Goal: Task Accomplishment & Management: Manage account settings

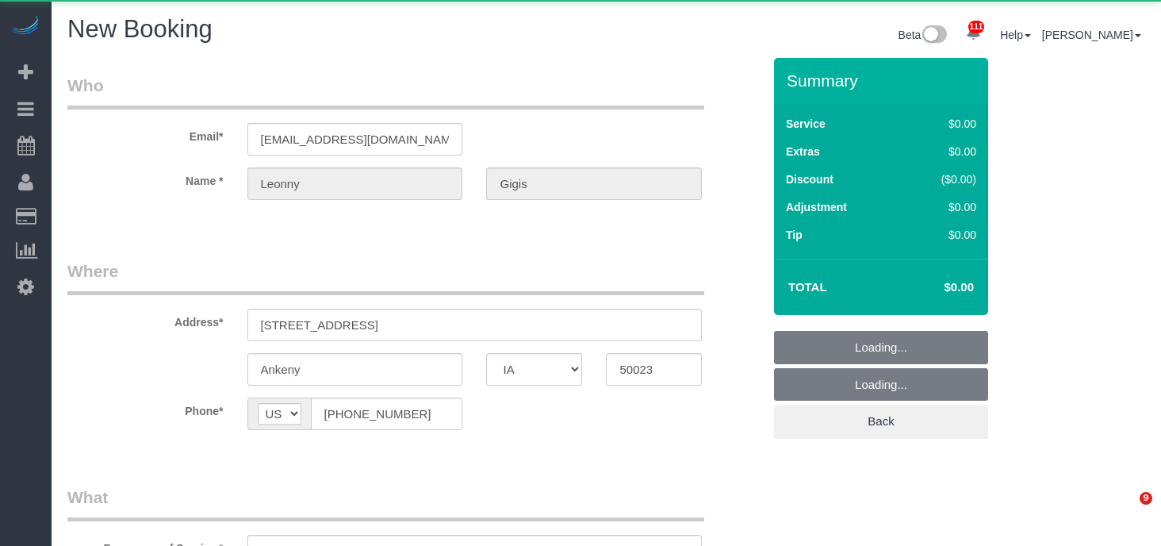
select select "IA"
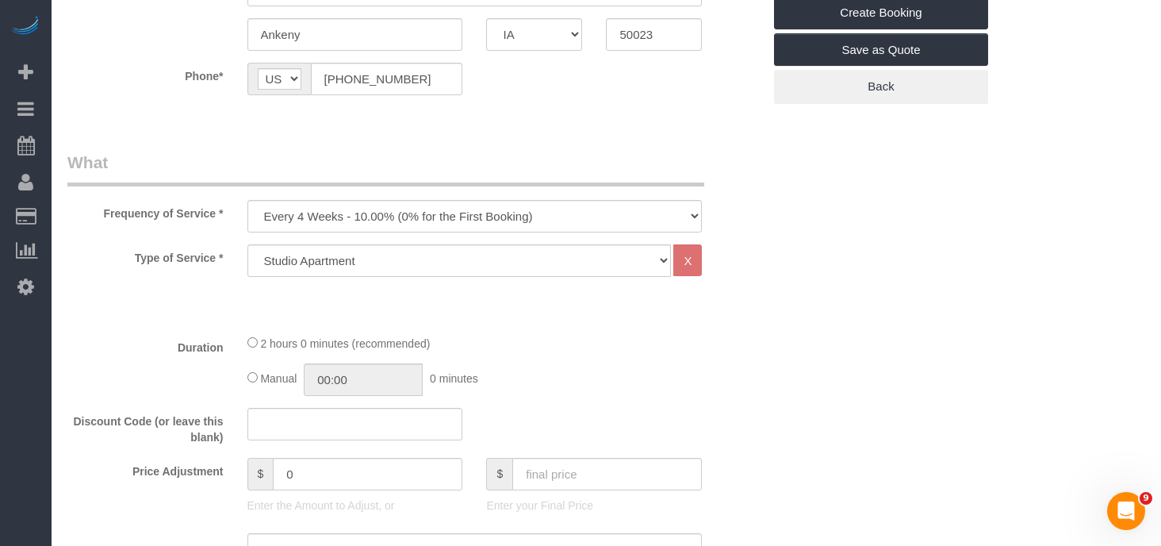
scroll to position [337, 0]
click at [538, 205] on select "Every 6 Weeks (0% for the First Booking) One Time Every 8 Weeks (0% for the Fir…" at bounding box center [474, 213] width 455 height 33
select select "object:9435"
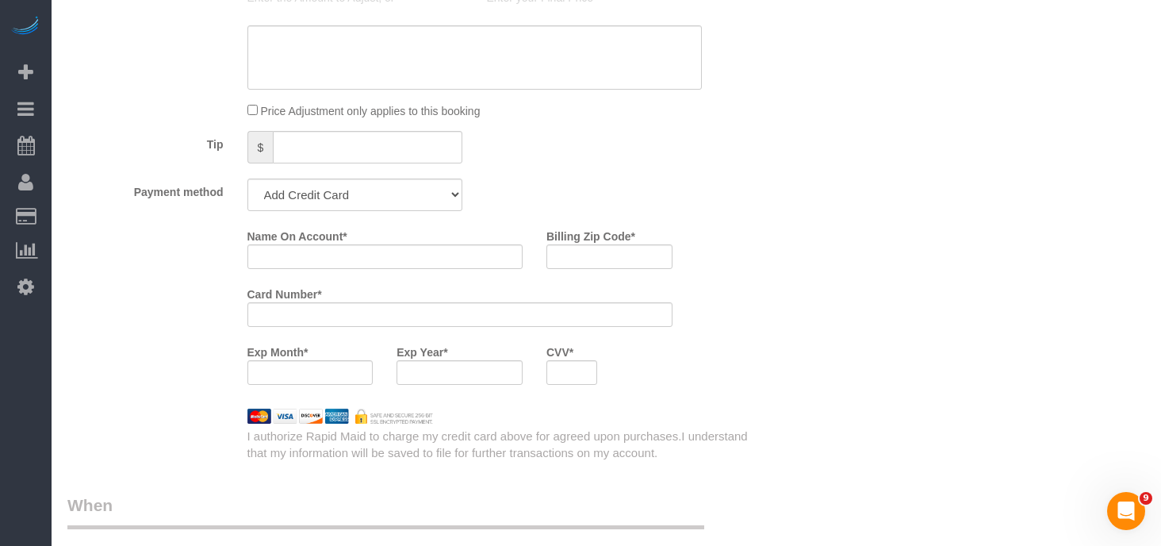
scroll to position [843, 0]
click at [324, 253] on input "Name On Account *" at bounding box center [385, 255] width 276 height 25
type input "Leonny Gigis"
type input "50023"
click at [484, 380] on div at bounding box center [459, 371] width 126 height 25
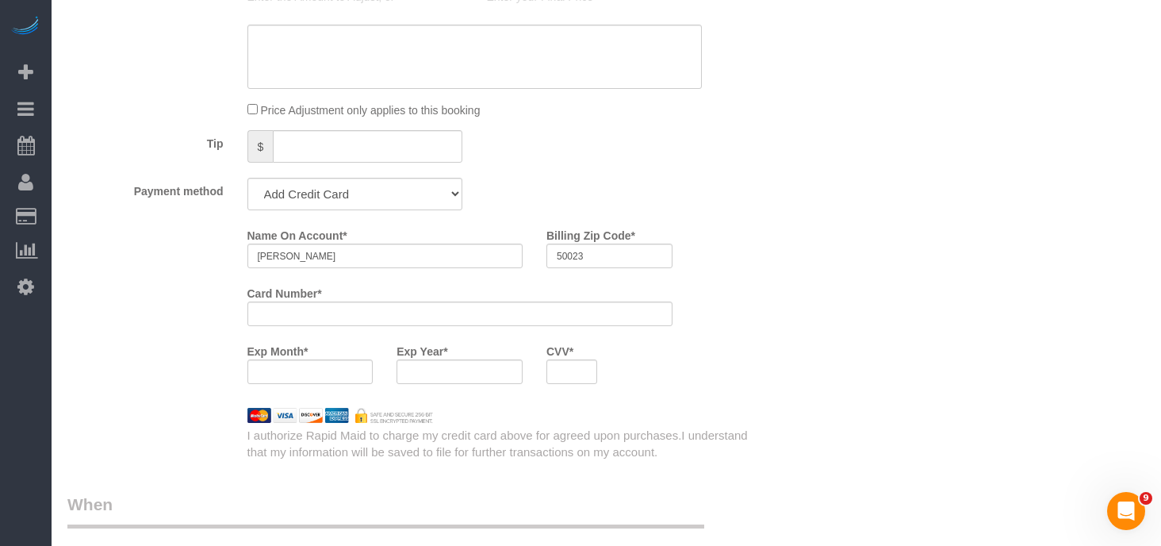
scroll to position [1125, 0]
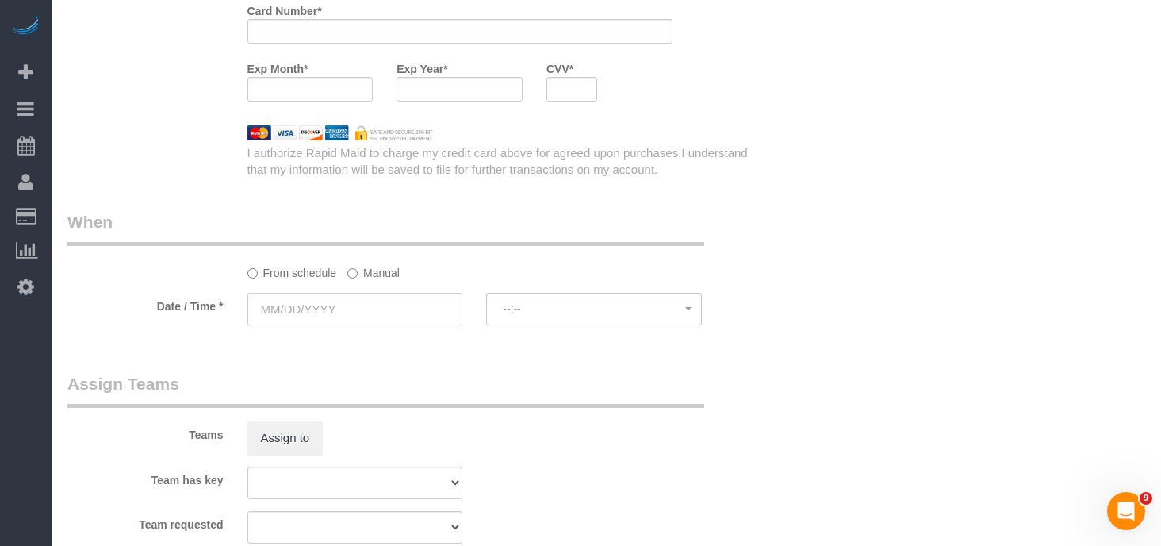
click at [313, 305] on input "text" at bounding box center [355, 309] width 216 height 33
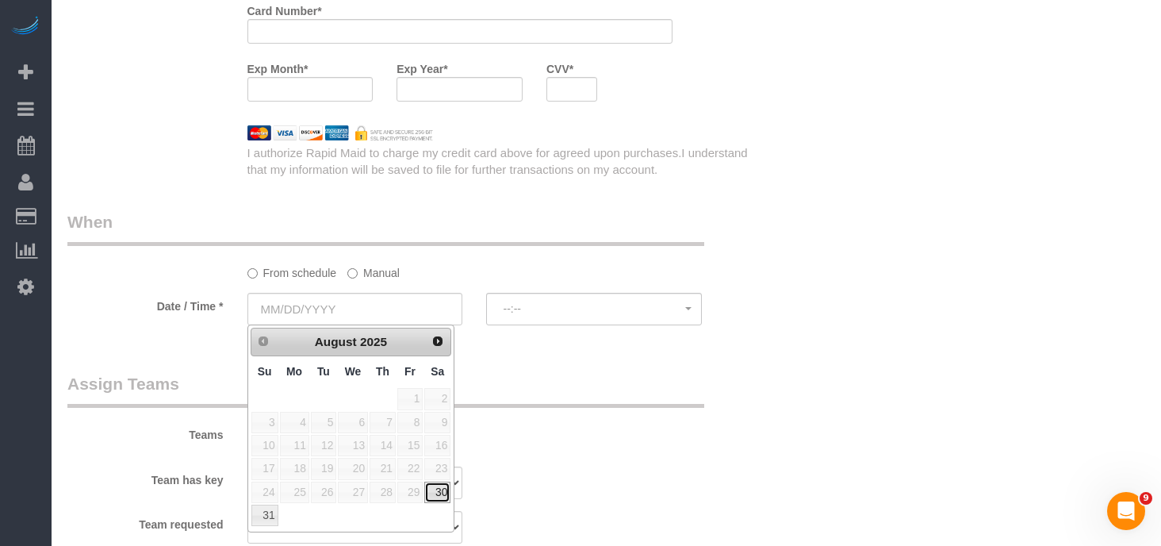
click at [434, 490] on link "30" at bounding box center [437, 491] width 26 height 21
type input "08/30/2025"
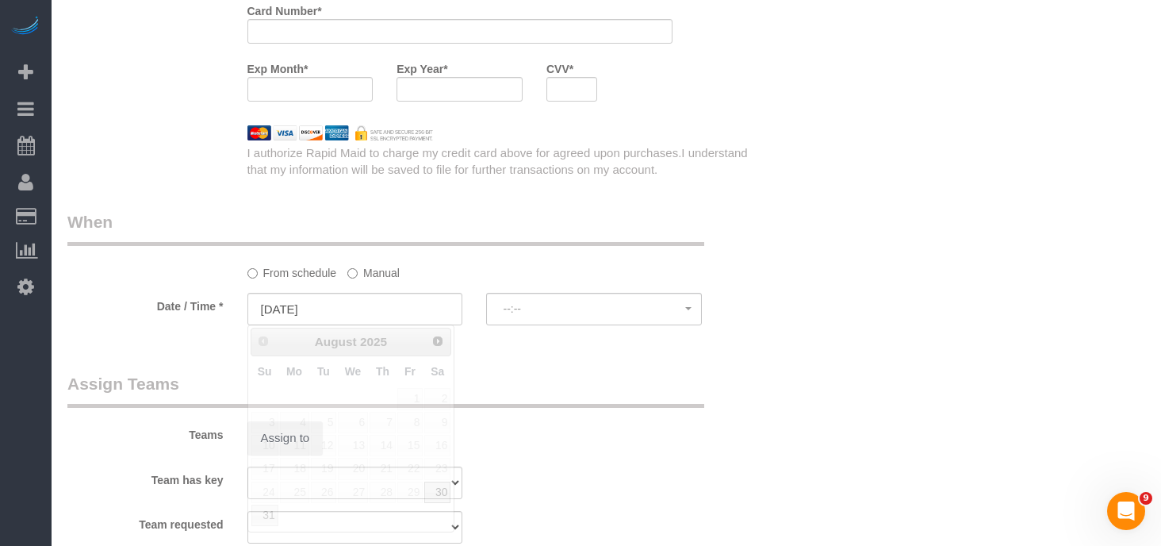
select select "spot18"
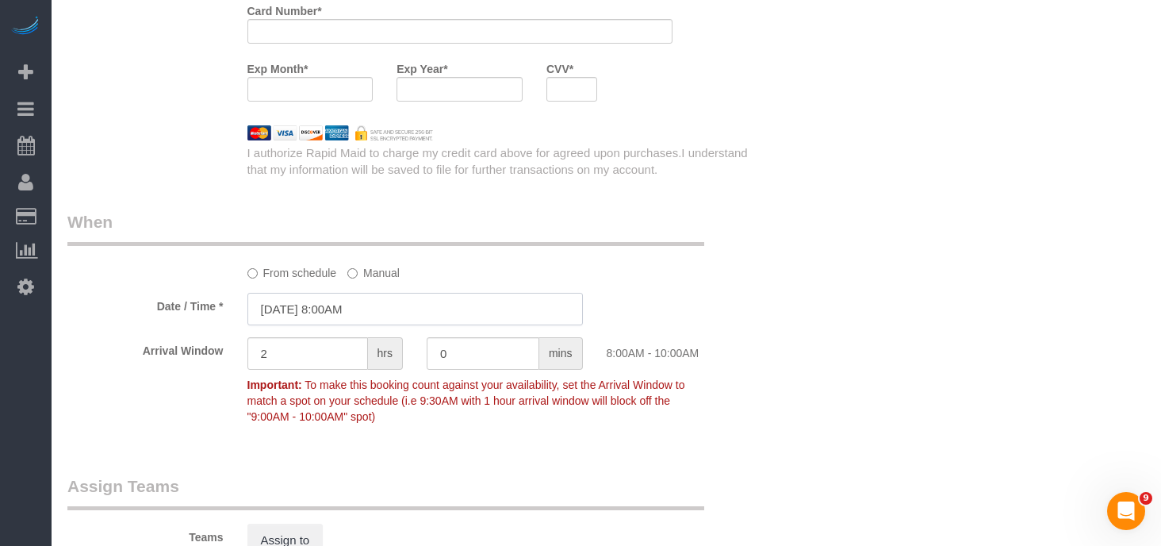
click at [346, 307] on input "08/30/2025 8:00AM" at bounding box center [414, 309] width 335 height 33
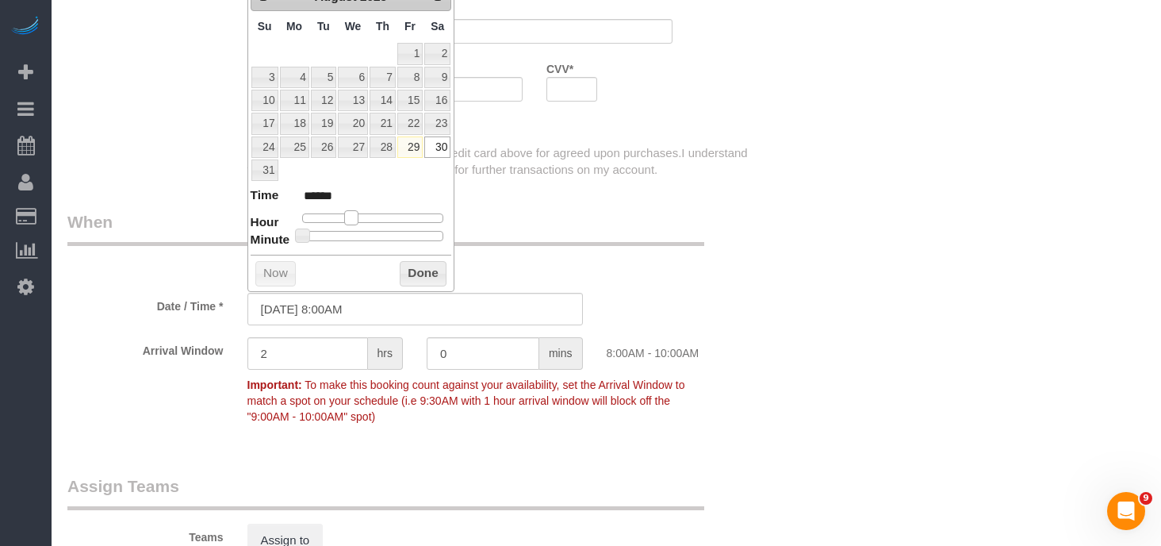
type input "08/30/2025 9:00AM"
type input "******"
type input "08/30/2025 10:00AM"
type input "*******"
type input "08/30/2025 11:00AM"
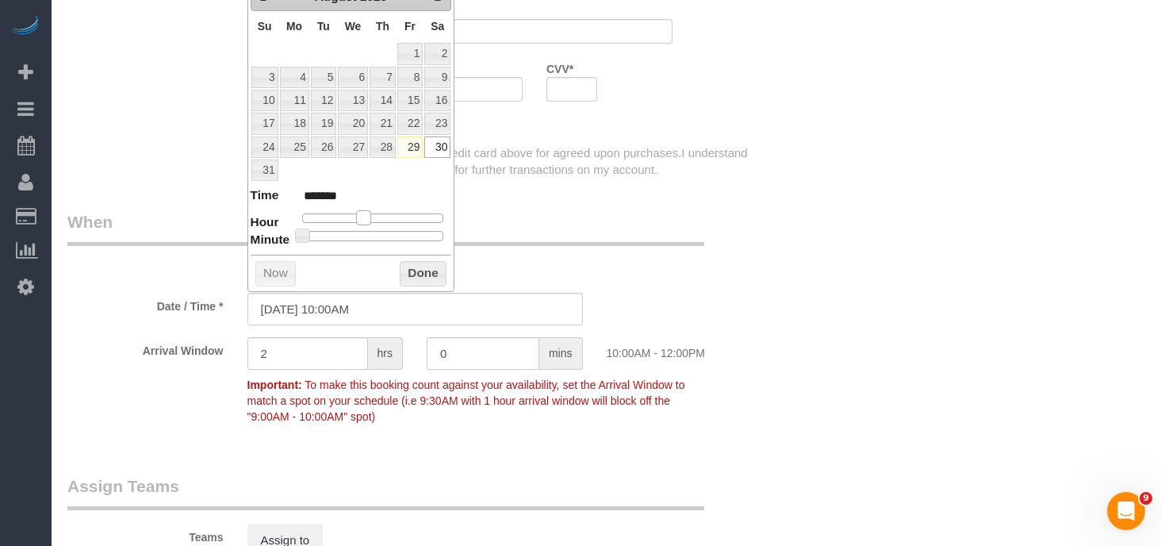
type input "*******"
type input "08/30/2025 12:00PM"
type input "*******"
type input "08/30/2025 1:00PM"
type input "******"
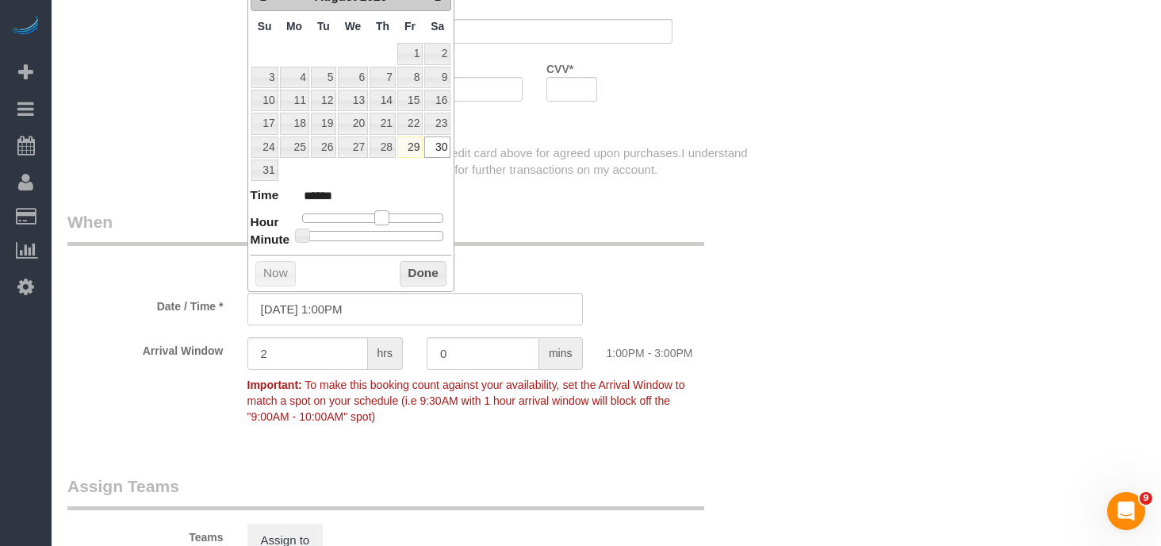
drag, startPoint x: 354, startPoint y: 214, endPoint x: 385, endPoint y: 218, distance: 32.0
click at [385, 218] on span at bounding box center [381, 217] width 14 height 14
click at [421, 275] on button "Done" at bounding box center [423, 273] width 47 height 25
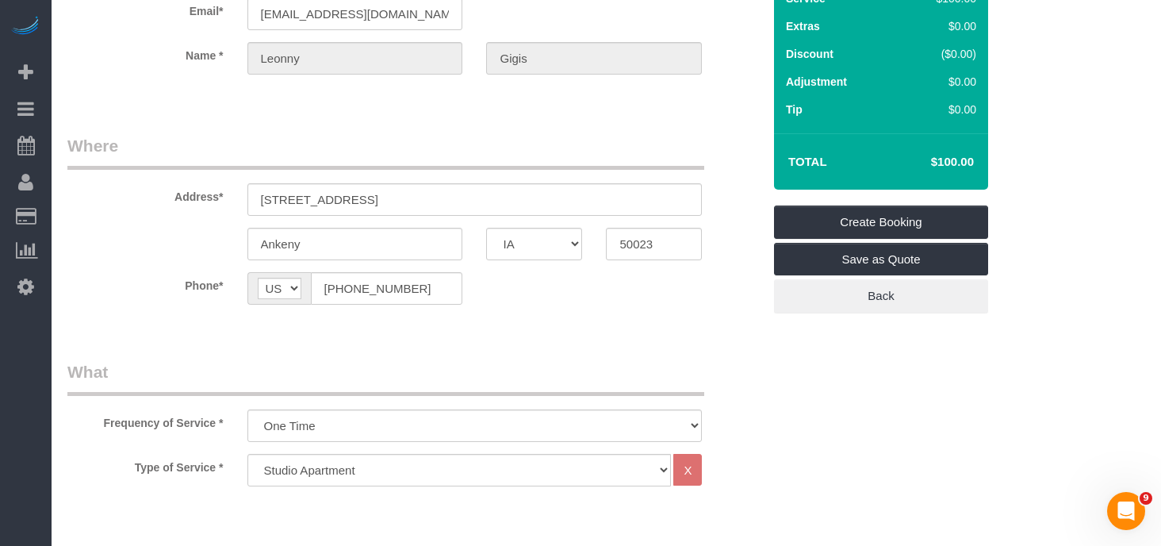
scroll to position [113, 0]
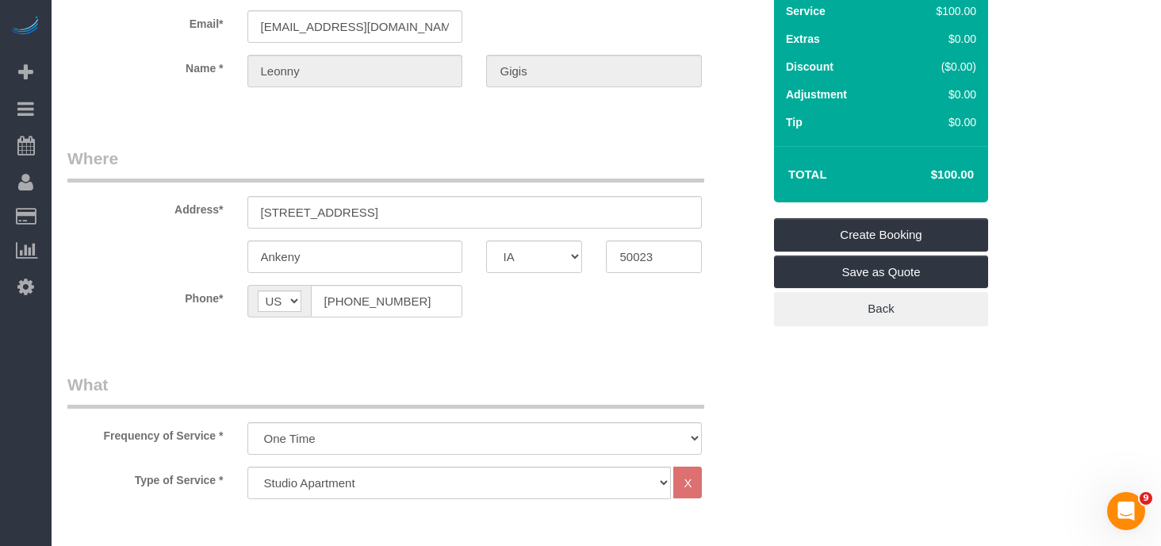
click at [470, 500] on div "Type of Service * Studio Apartment 1 Bedroom Home 2 Bedroom Home 3 Bedroom Home…" at bounding box center [414, 504] width 695 height 77
click at [478, 484] on select "Studio Apartment 1 Bedroom Home 2 Bedroom Home 3 Bedroom Home 4 Bedroom Home 5 …" at bounding box center [459, 482] width 424 height 33
select select "18"
click at [402, 519] on select "1 Bathroom 2 Bathrooms 3 Bathrooms 4 Bathrooms 5 Bathrooms 6 Bathrooms" at bounding box center [414, 527] width 335 height 33
select select "2"
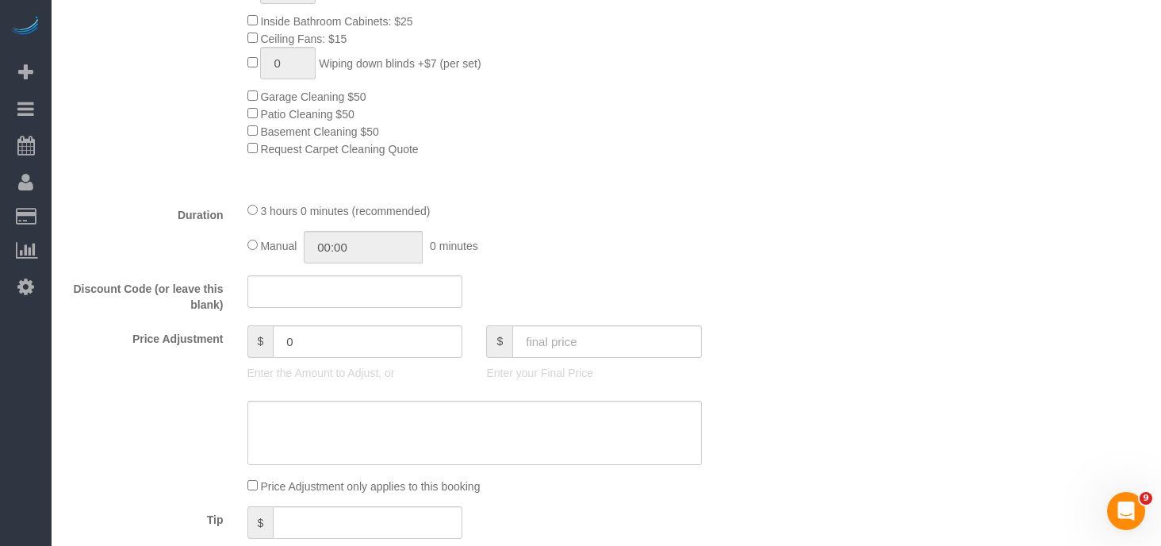
scroll to position [860, 0]
click at [663, 334] on input "text" at bounding box center [607, 340] width 190 height 33
type input "209"
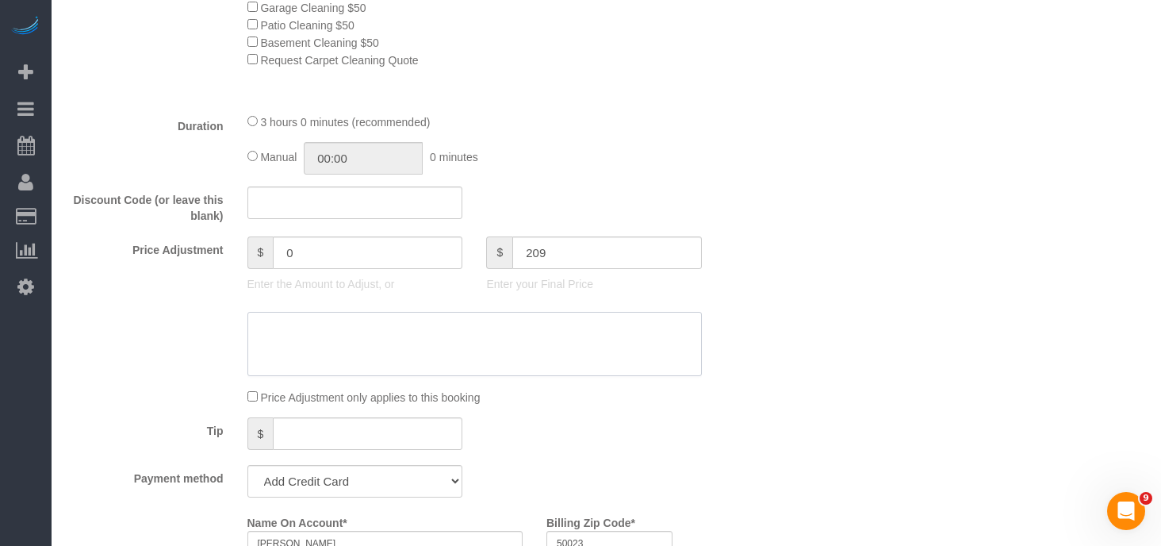
type input "20"
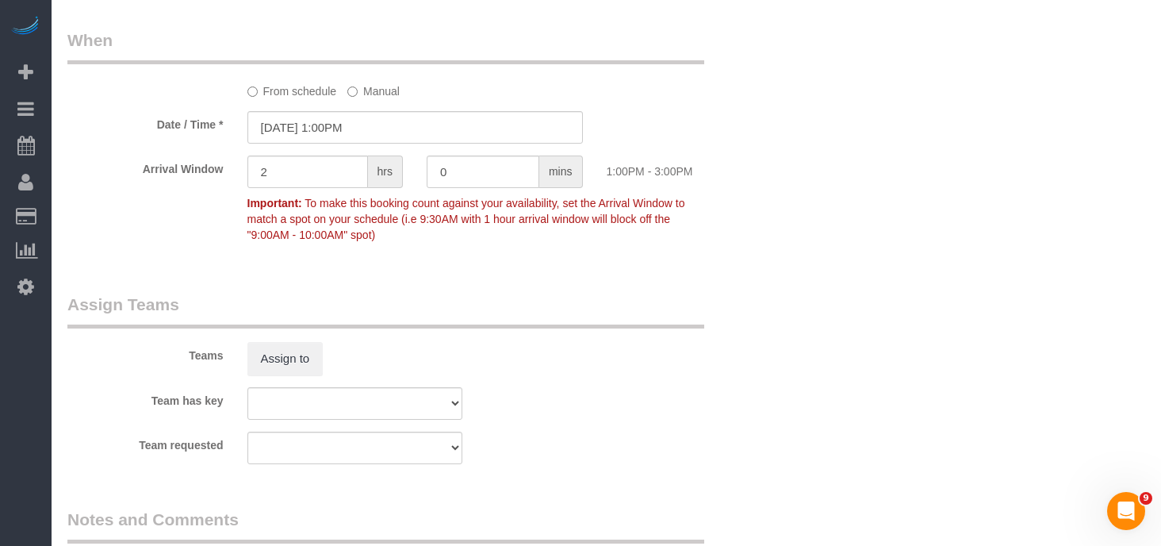
scroll to position [1742, 0]
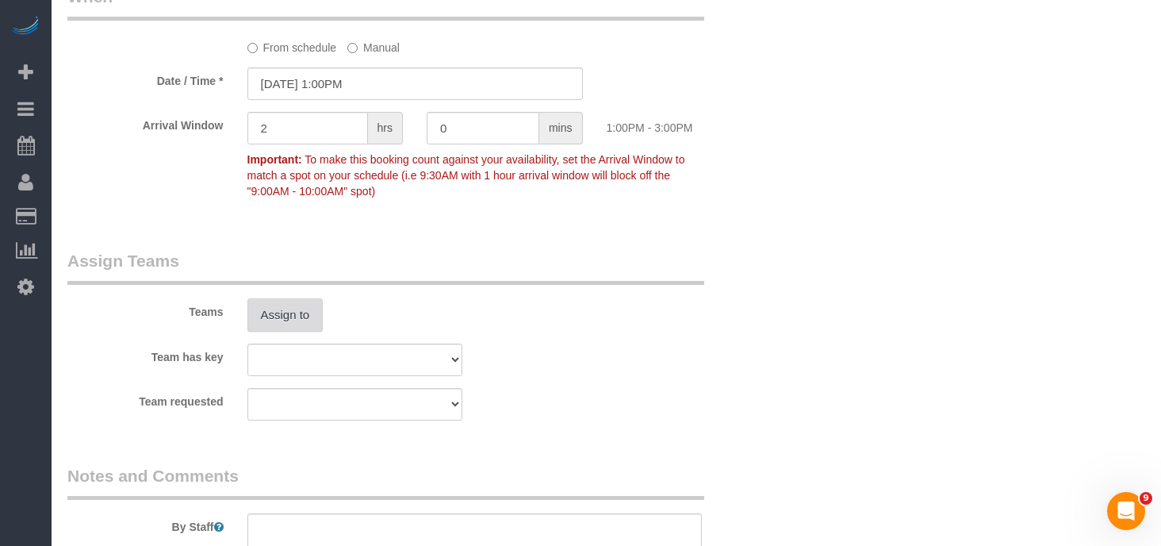
click at [273, 308] on button "Assign to" at bounding box center [285, 314] width 76 height 33
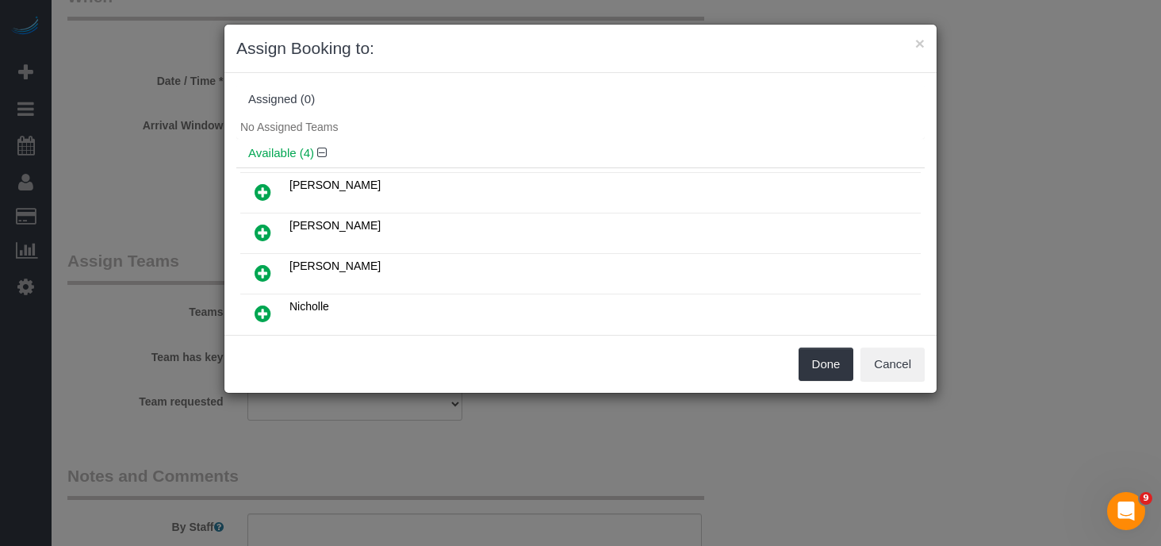
click at [269, 272] on icon at bounding box center [263, 272] width 17 height 19
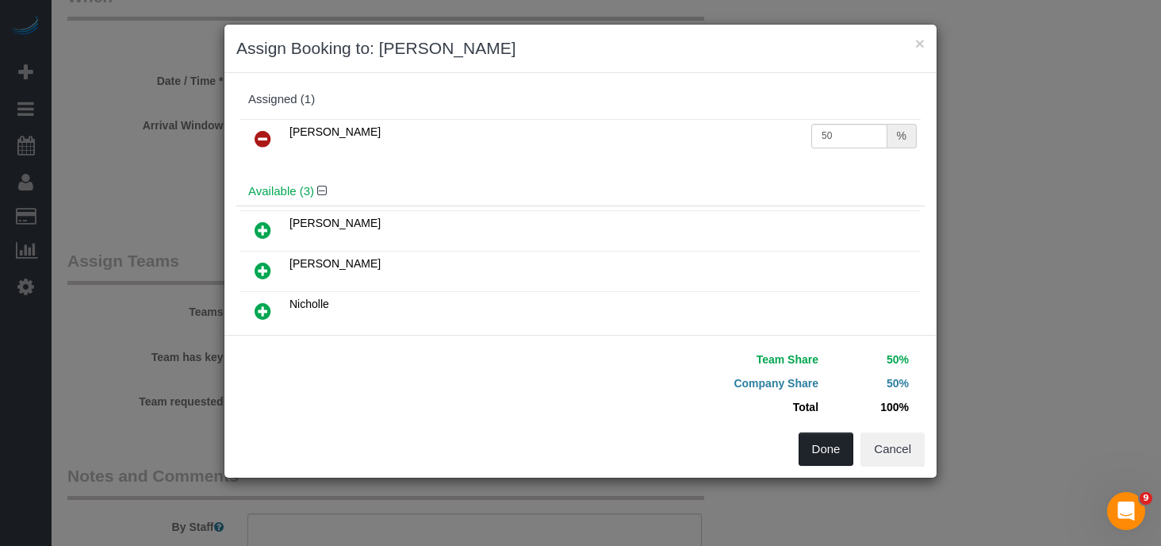
click at [837, 449] on button "Done" at bounding box center [827, 448] width 56 height 33
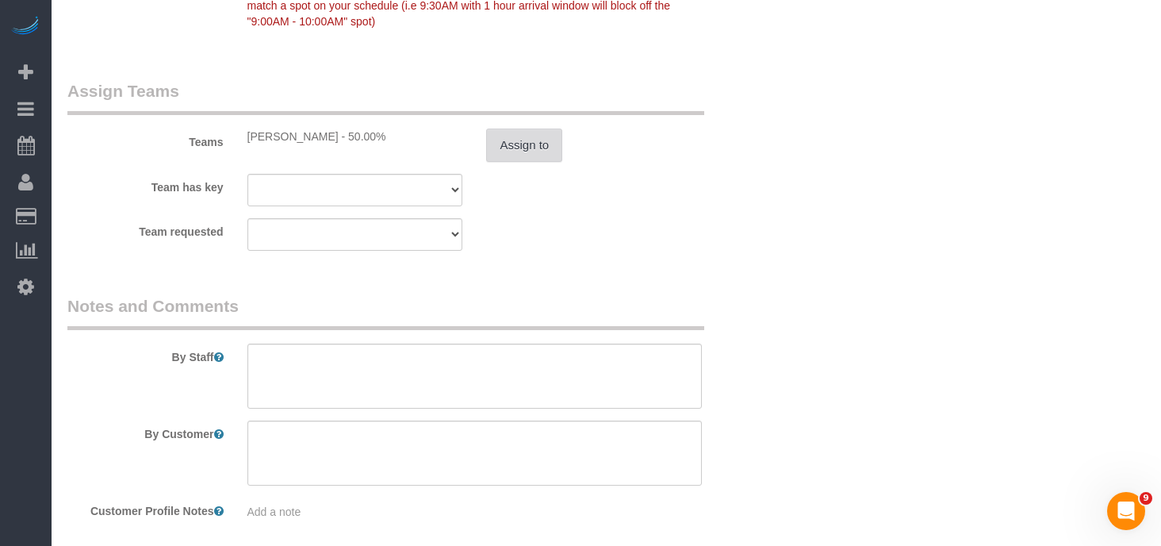
scroll to position [1955, 0]
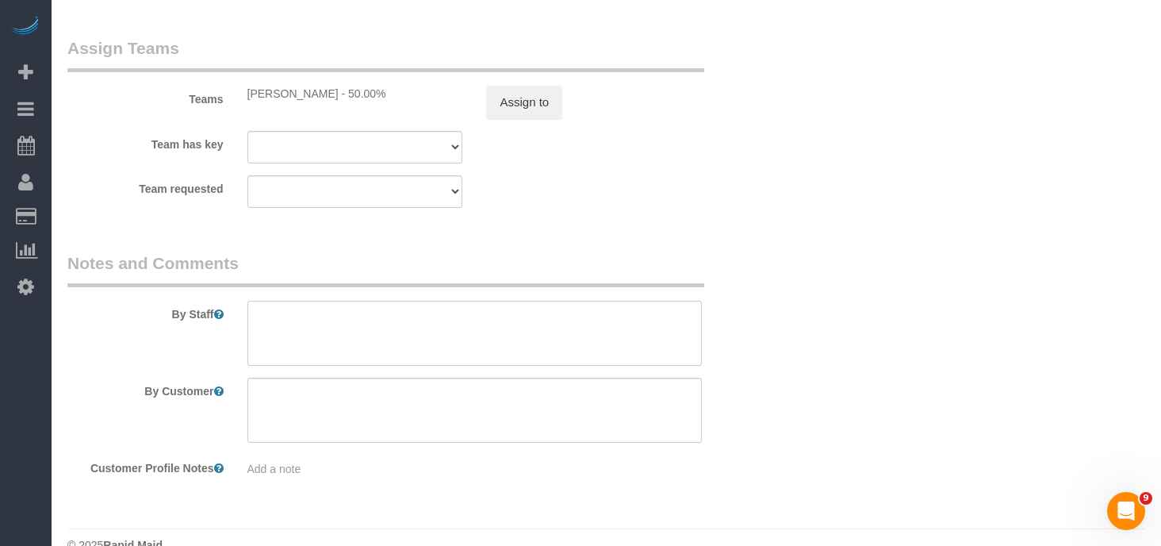
click at [355, 308] on textarea at bounding box center [474, 333] width 455 height 65
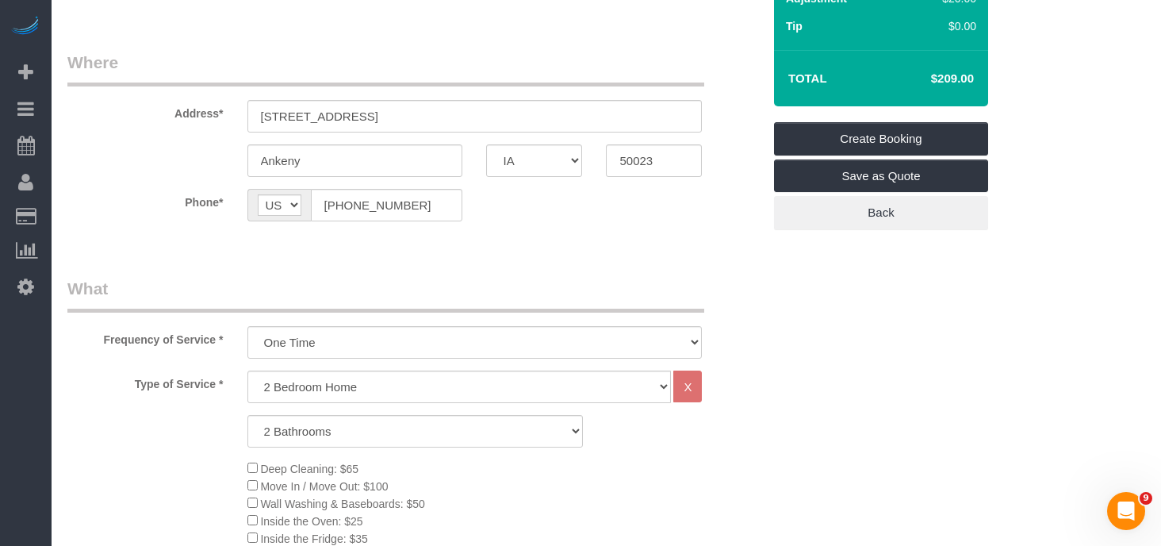
scroll to position [0, 0]
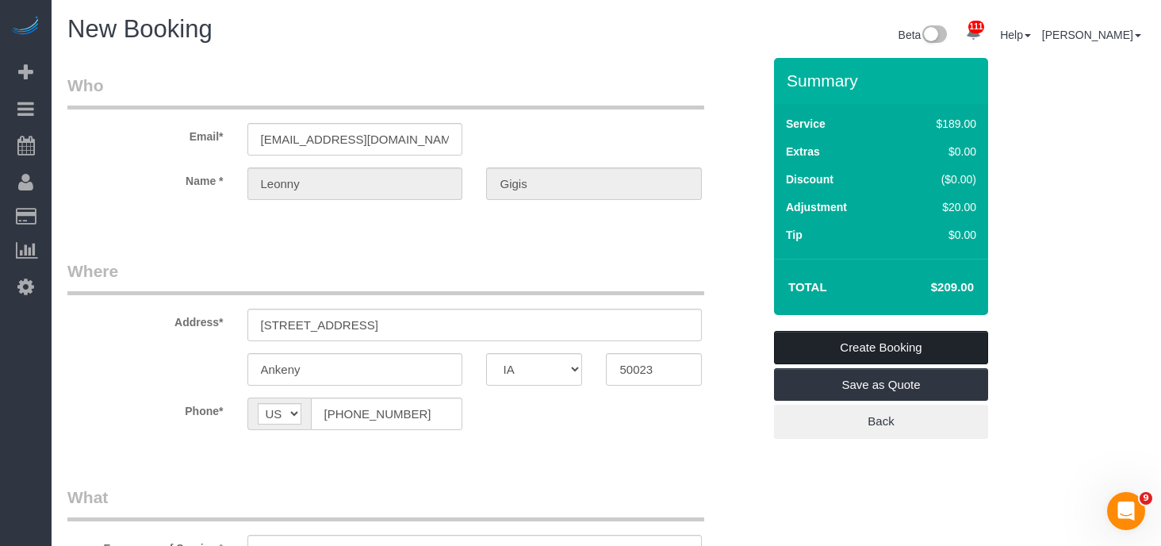
type textarea "Standard one time clean wipe the outside of the kitchen cabinets as well **If i…"
click at [900, 341] on link "Create Booking" at bounding box center [881, 347] width 214 height 33
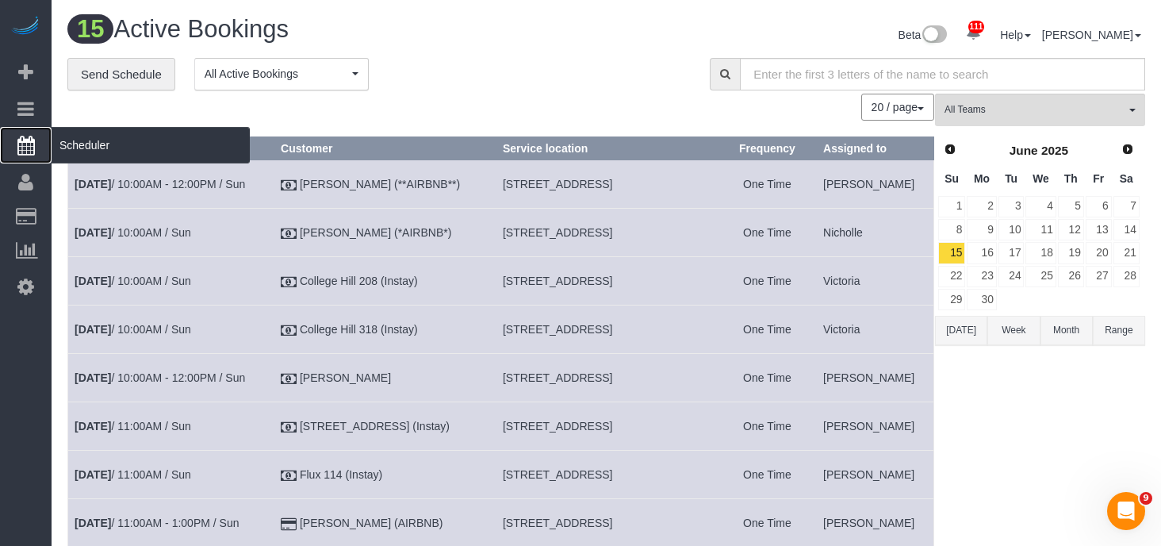
click at [80, 142] on span "Scheduler" at bounding box center [151, 145] width 198 height 36
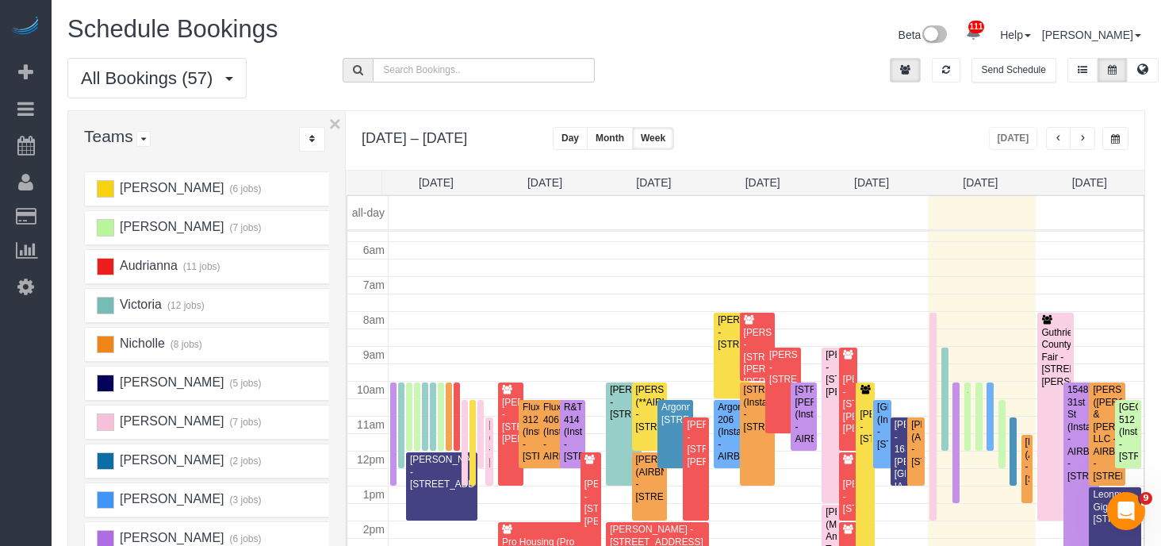
scroll to position [173, 0]
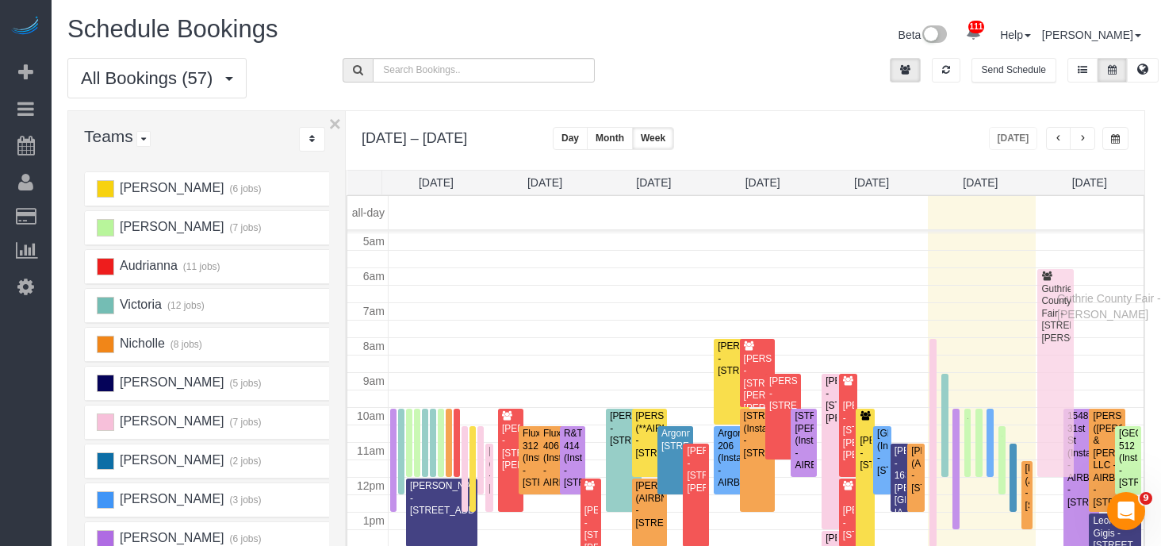
drag, startPoint x: 1064, startPoint y: 363, endPoint x: 1061, endPoint y: 296, distance: 67.5
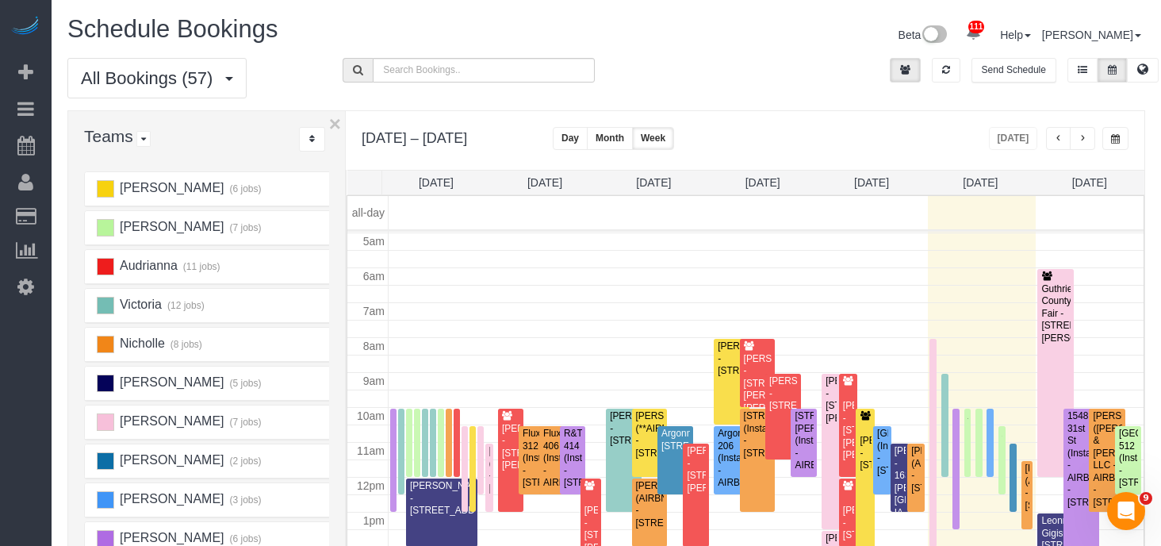
click at [1078, 141] on span "button" at bounding box center [1082, 139] width 8 height 10
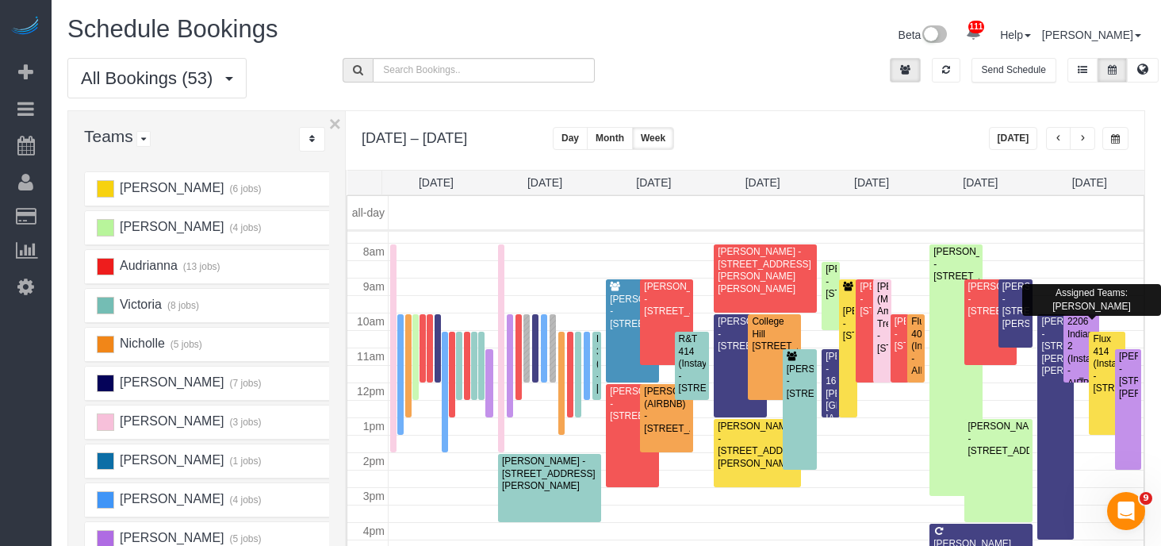
scroll to position [269, 0]
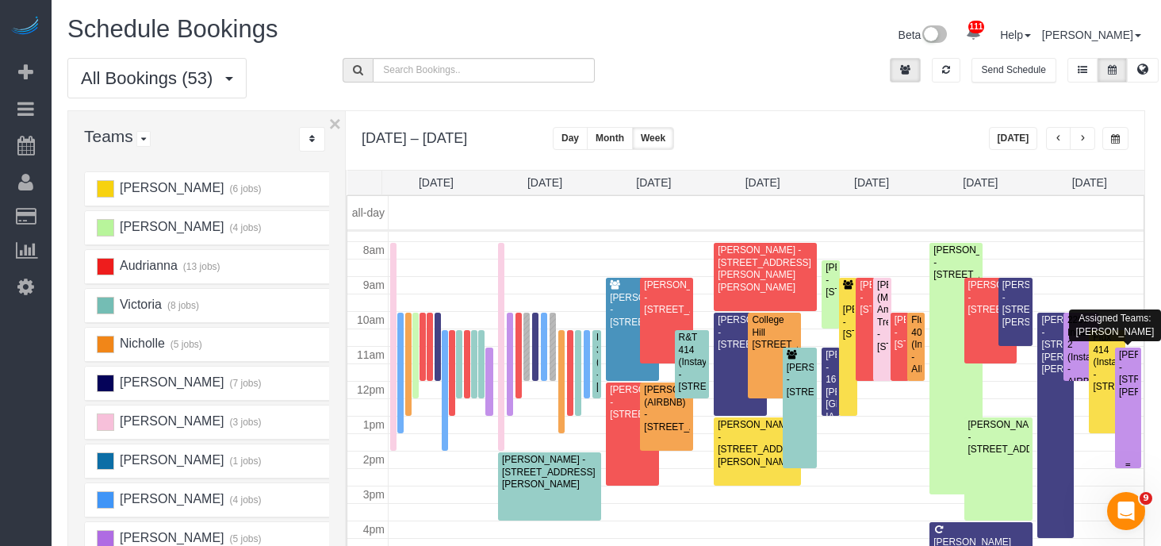
click at [1130, 374] on div "Sam Weber - 202 Sw Cherry St, Ankeny, IA 50023" at bounding box center [1128, 373] width 20 height 49
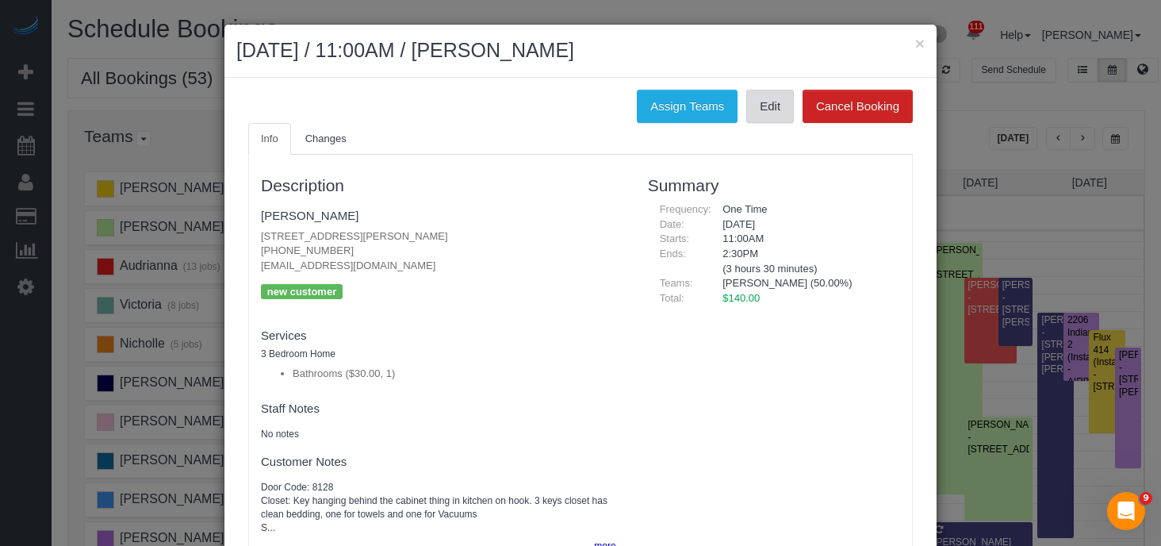
click at [768, 106] on link "Edit" at bounding box center [770, 106] width 48 height 33
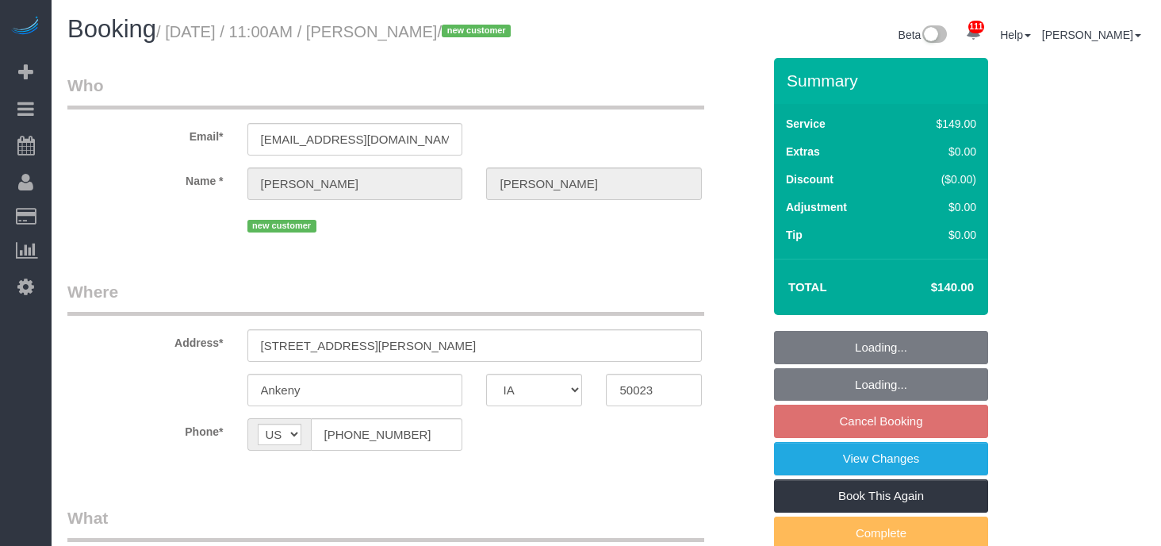
select select "IA"
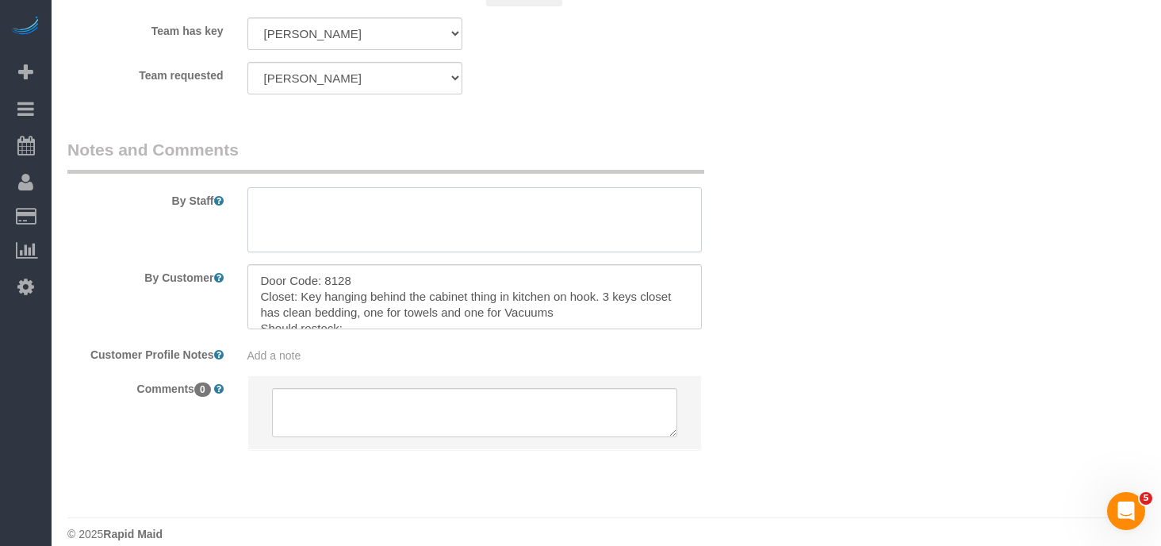
click at [343, 197] on textarea at bounding box center [474, 219] width 455 height 65
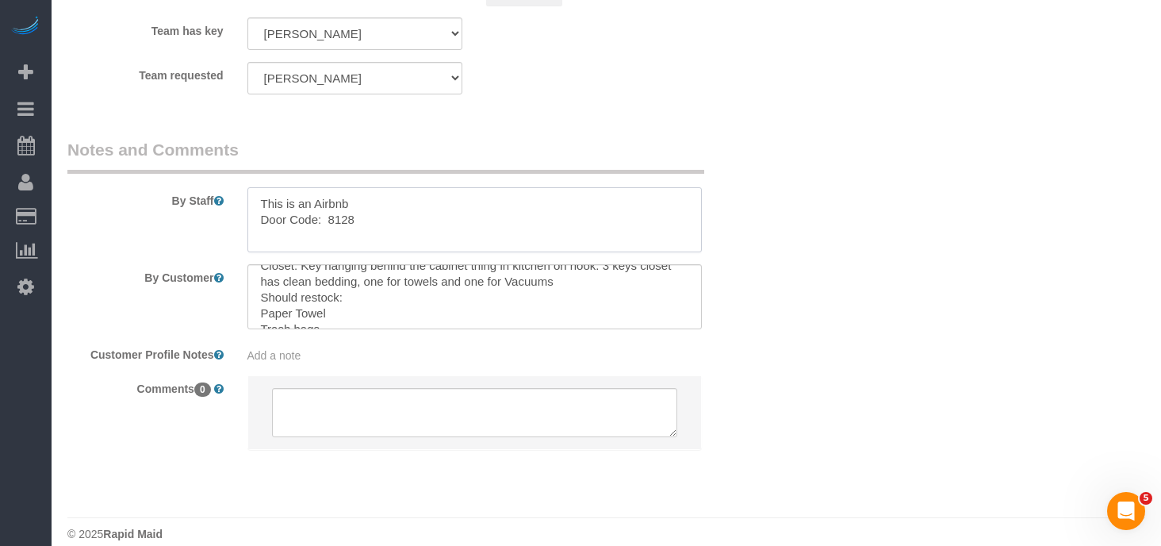
scroll to position [25, 0]
type textarea "This is an Airbnb Door Code: 8128"
drag, startPoint x: 563, startPoint y: 288, endPoint x: 335, endPoint y: 276, distance: 228.7
click at [335, 276] on textarea at bounding box center [474, 296] width 455 height 65
click at [576, 271] on textarea at bounding box center [474, 296] width 455 height 65
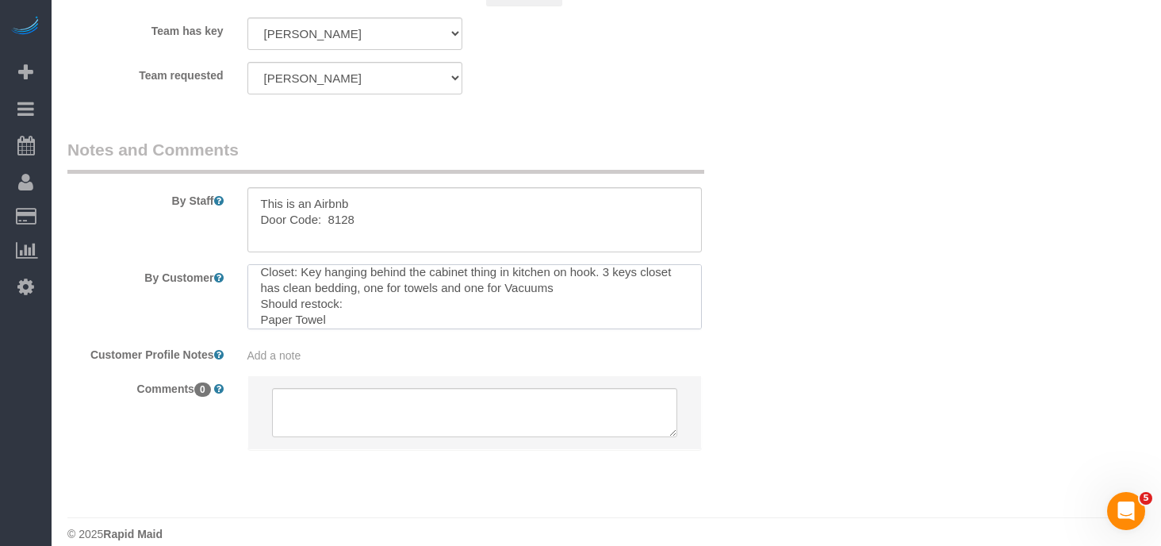
scroll to position [0, 0]
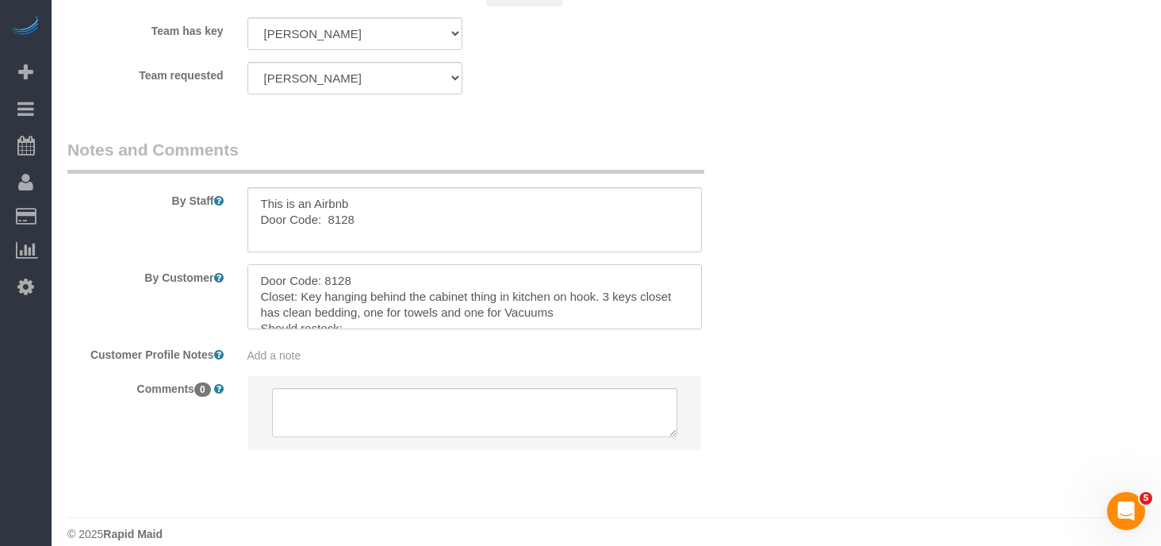
drag, startPoint x: 553, startPoint y: 295, endPoint x: 239, endPoint y: 242, distance: 319.3
click at [239, 242] on sui-booking-comments "By Staff By Customer Customer Profile Notes Add a note Comments 0" at bounding box center [414, 301] width 695 height 327
type textarea "Paper Towel Trash bags Chocolates and cards Coffee in there Additional instruct…"
drag, startPoint x: 260, startPoint y: 221, endPoint x: 432, endPoint y: 238, distance: 172.9
click at [432, 238] on textarea at bounding box center [474, 219] width 455 height 65
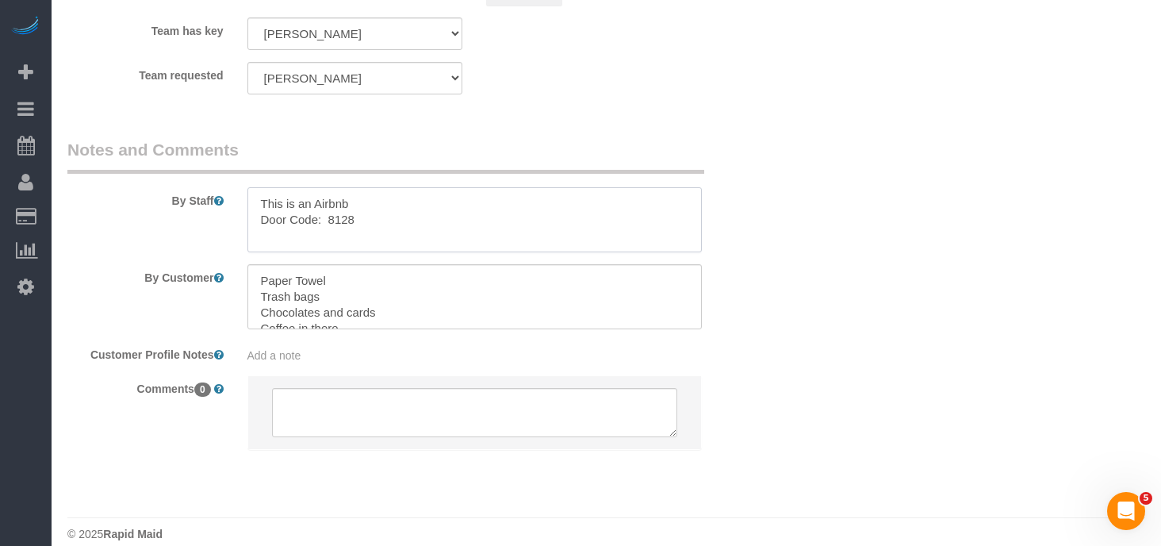
paste textarea "8128 Closet: Key hanging behind the cabinet thing in kitchen on hook. 3 keys cl…"
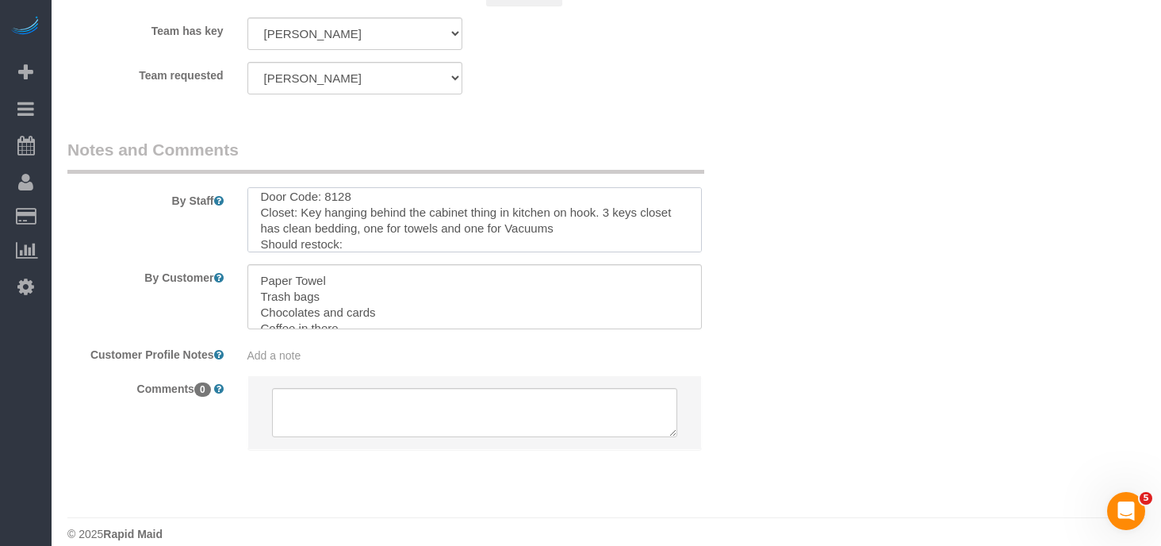
type textarea "This is an Airbnb Door Code: 8128 Closet: Key hanging behind the cabinet thing …"
drag, startPoint x: 259, startPoint y: 290, endPoint x: 374, endPoint y: 330, distance: 121.6
click at [374, 330] on sui-booking-comments "By Staff By Customer Customer Profile Notes Add a note Comments 0" at bounding box center [414, 301] width 695 height 327
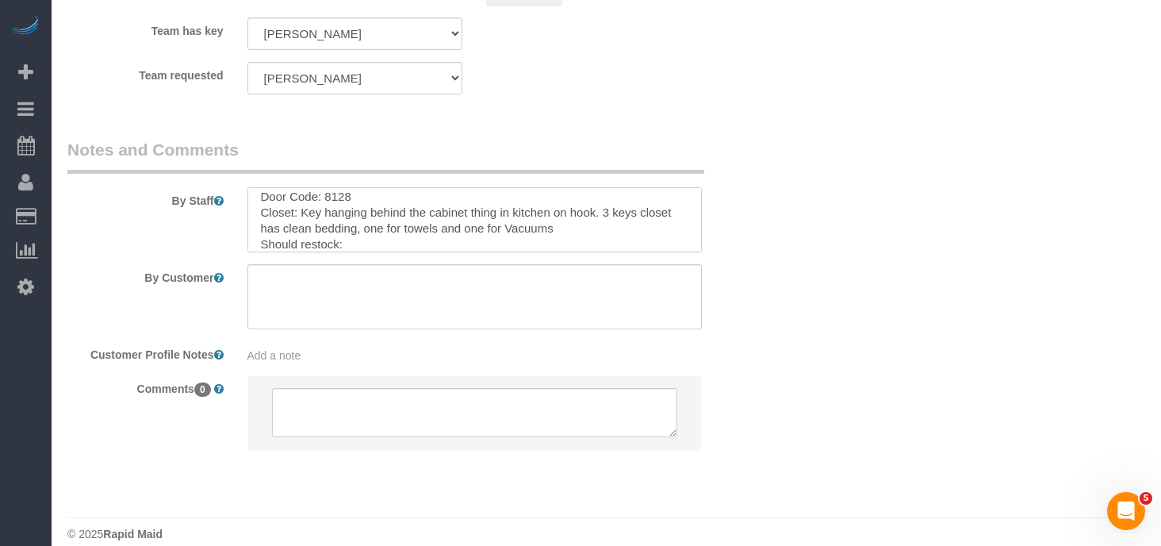
click at [354, 245] on textarea at bounding box center [474, 219] width 455 height 65
paste textarea "Paper Towel Trash bags Chocolates and cards Coffee in there Additional instruct…"
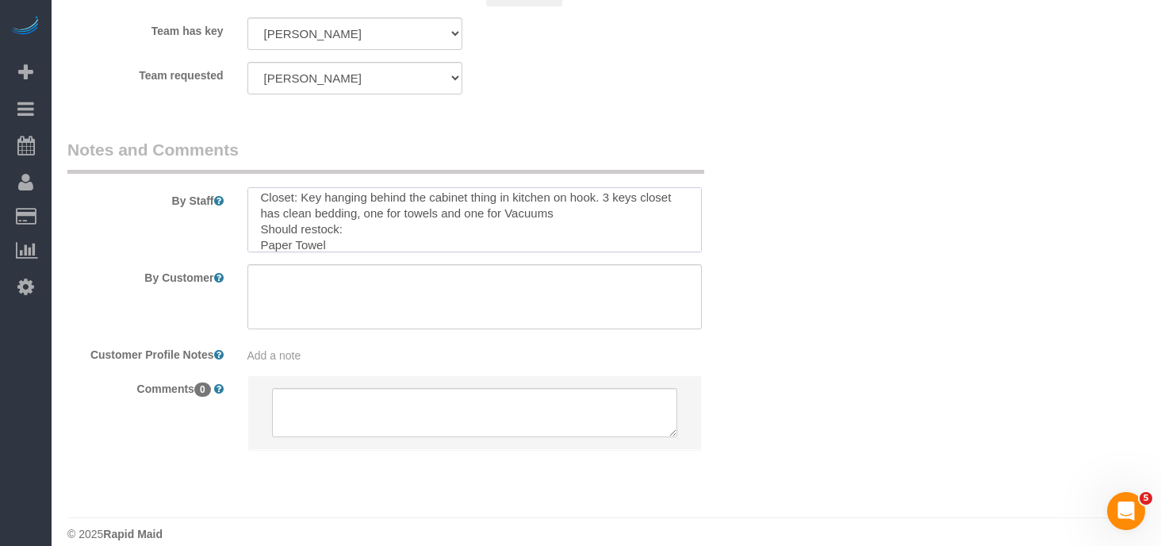
scroll to position [117, 0]
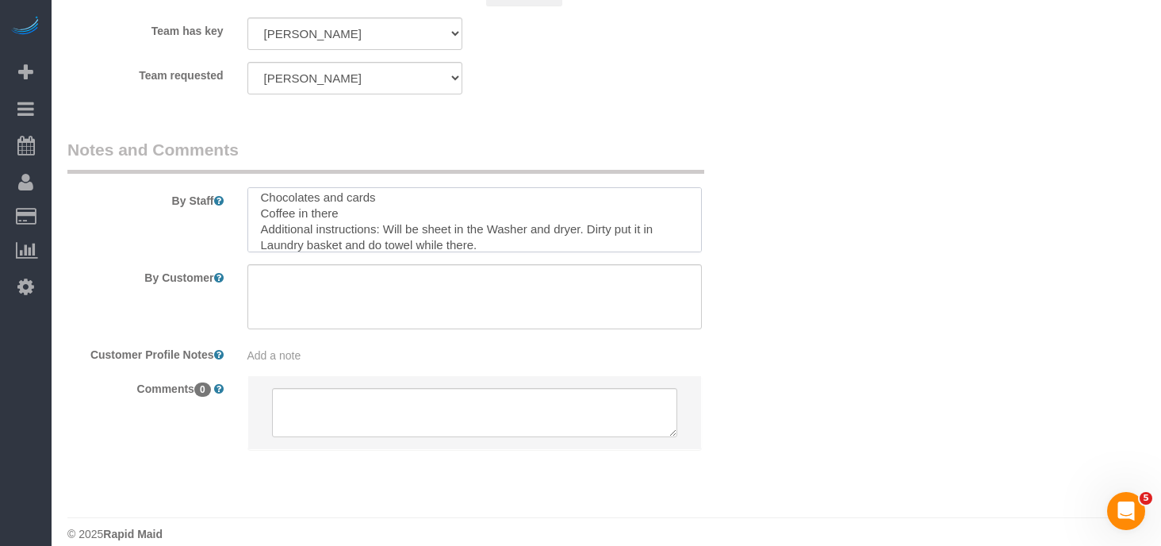
click at [400, 226] on textarea at bounding box center [474, 219] width 455 height 65
drag, startPoint x: 525, startPoint y: 227, endPoint x: 651, endPoint y: 231, distance: 126.1
click at [651, 231] on textarea at bounding box center [474, 219] width 455 height 65
click at [366, 246] on textarea at bounding box center [474, 219] width 455 height 65
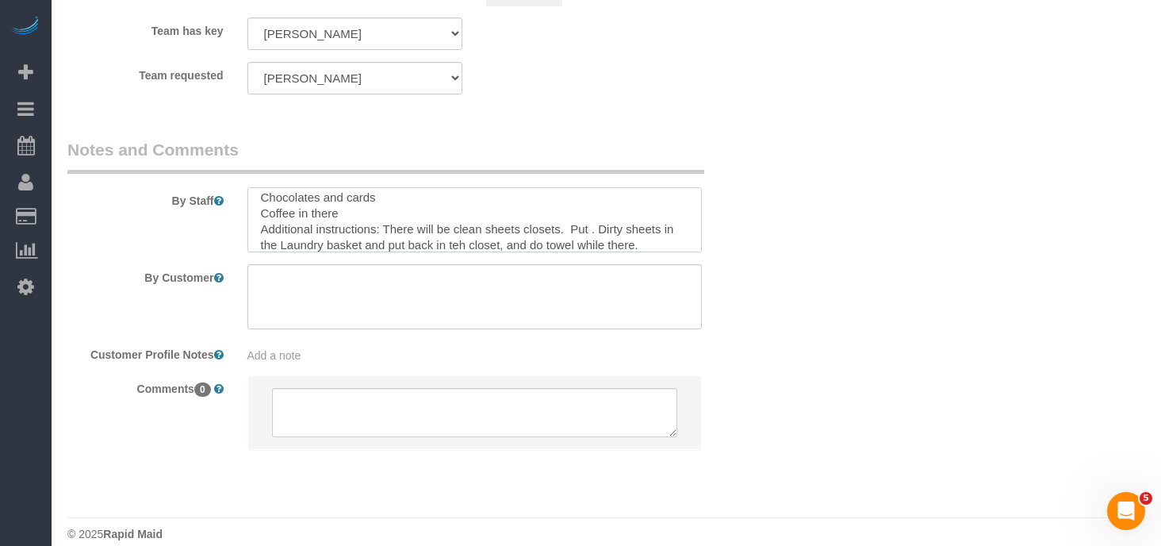
click at [538, 240] on textarea at bounding box center [474, 219] width 455 height 65
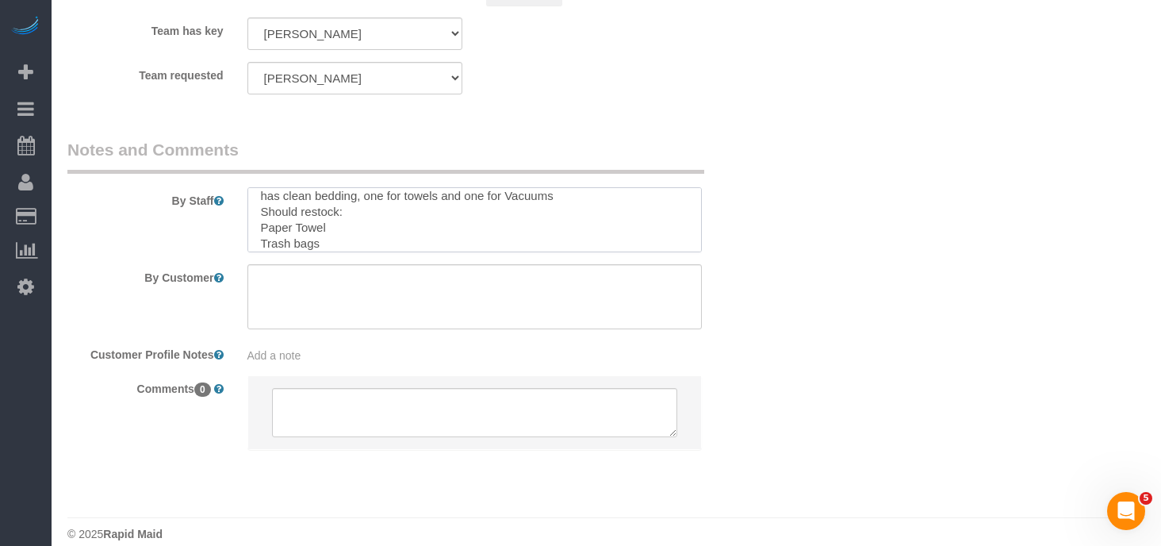
scroll to position [55, 0]
click at [350, 228] on textarea at bounding box center [474, 219] width 455 height 65
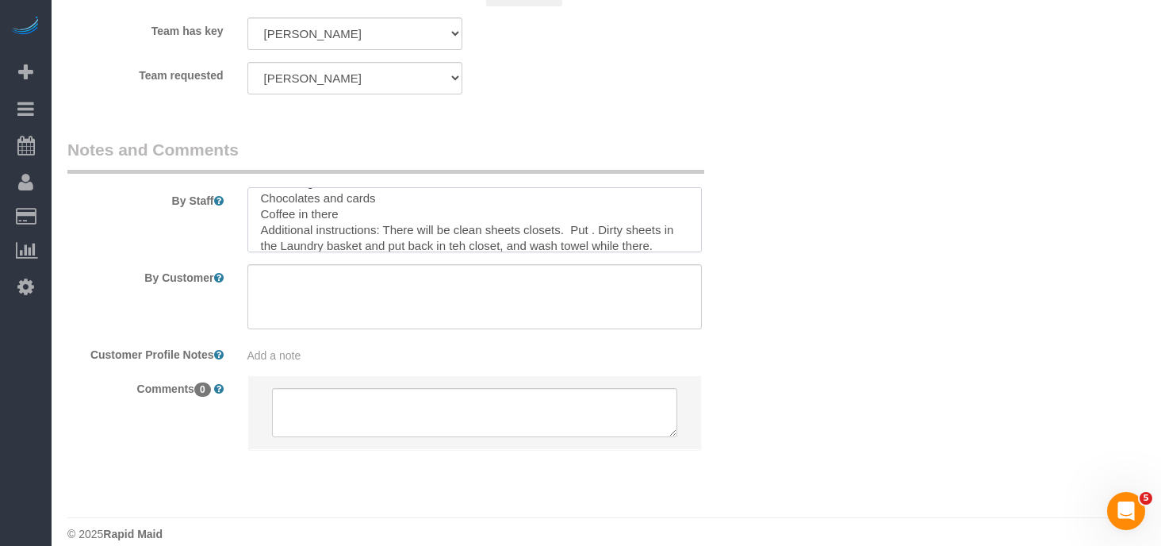
scroll to position [126, 0]
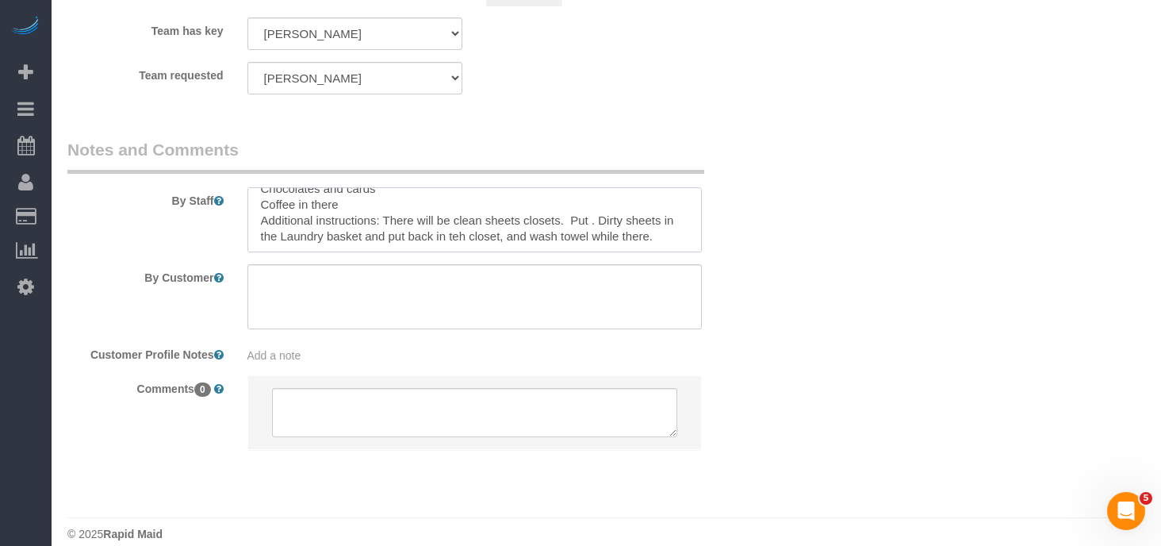
click at [607, 219] on textarea at bounding box center [474, 219] width 455 height 65
click at [475, 236] on textarea at bounding box center [474, 219] width 455 height 65
drag, startPoint x: 548, startPoint y: 229, endPoint x: 517, endPoint y: 231, distance: 31.0
click at [517, 231] on textarea at bounding box center [474, 219] width 455 height 65
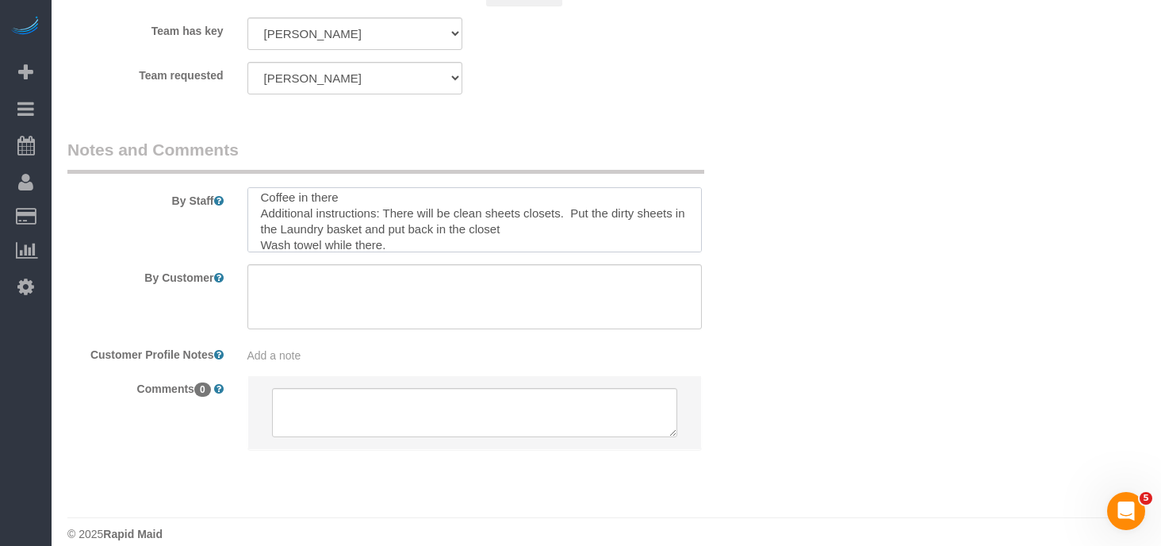
click at [324, 245] on textarea at bounding box center [474, 219] width 455 height 65
click at [416, 247] on textarea at bounding box center [474, 219] width 455 height 65
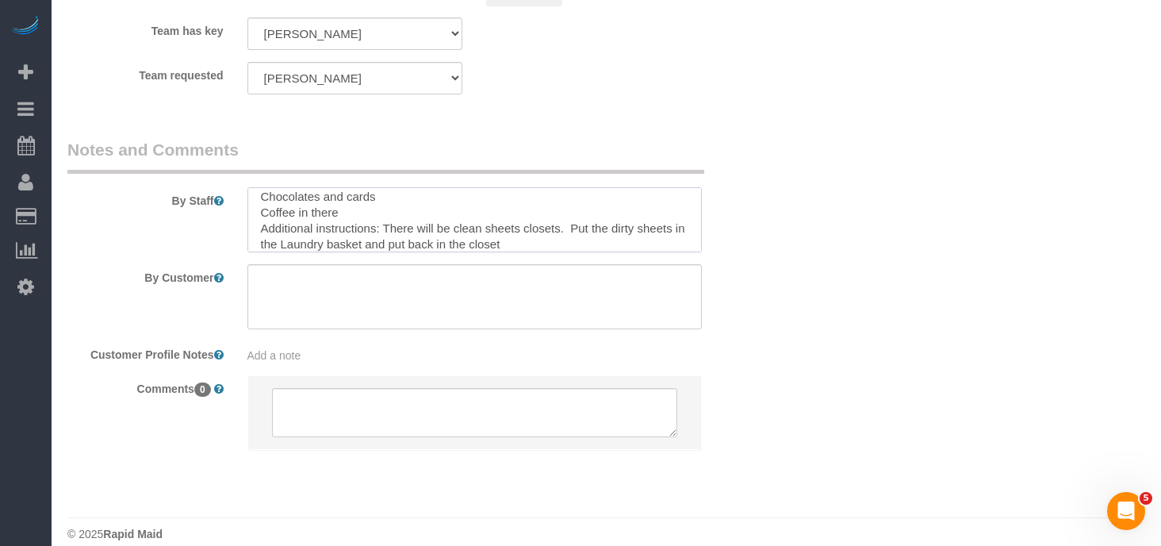
scroll to position [0, 0]
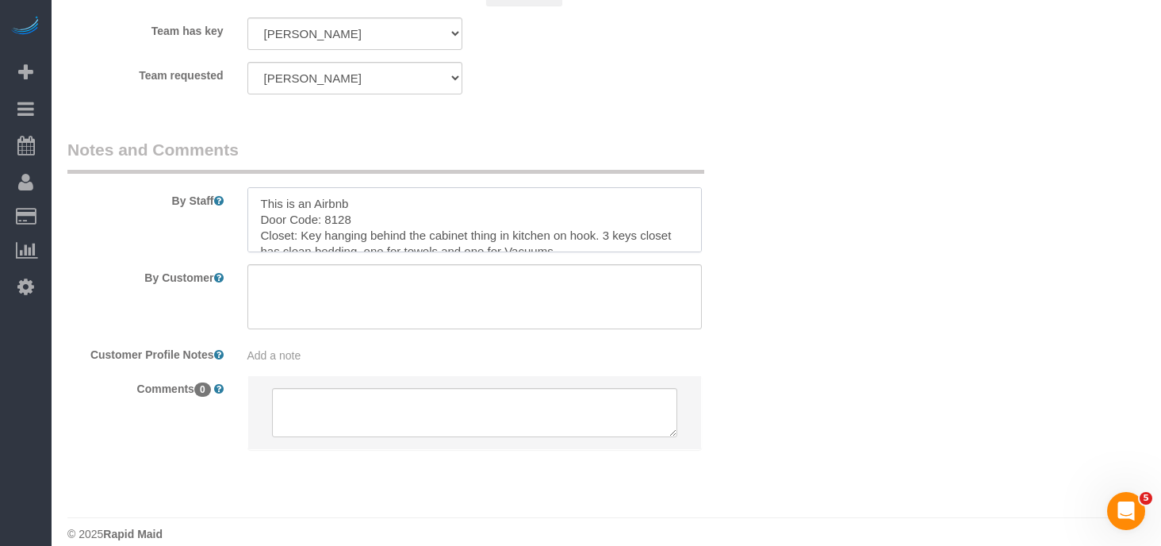
drag, startPoint x: 497, startPoint y: 246, endPoint x: 208, endPoint y: 170, distance: 299.3
click at [208, 170] on fieldset "Notes and Comments By Staff By Customer Customer Profile Notes Add a note Comme…" at bounding box center [414, 307] width 695 height 339
type textarea "This is an Airbnb Door Code: 8128 Closet: Key hanging behind the cabinet thing …"
click at [274, 356] on span "Add a note" at bounding box center [274, 355] width 54 height 13
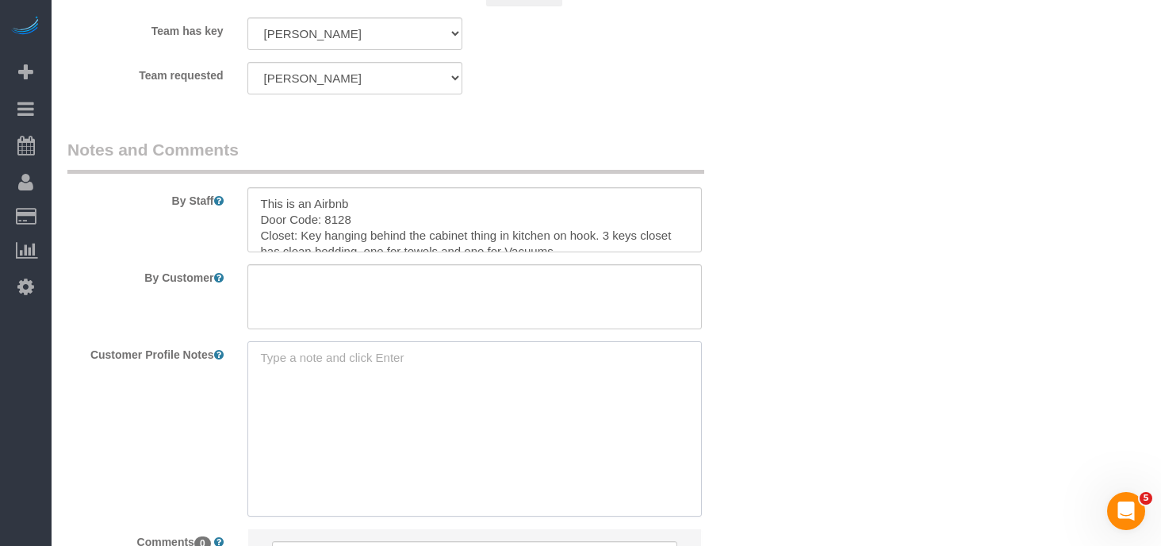
paste textarea "This is an Airbnb Door Code: 8128 Closet: Key hanging behind the cabinet thing …"
type textarea "This is an Airbnb Door Code: 8128 Closet: Key hanging behind the cabinet thing …"
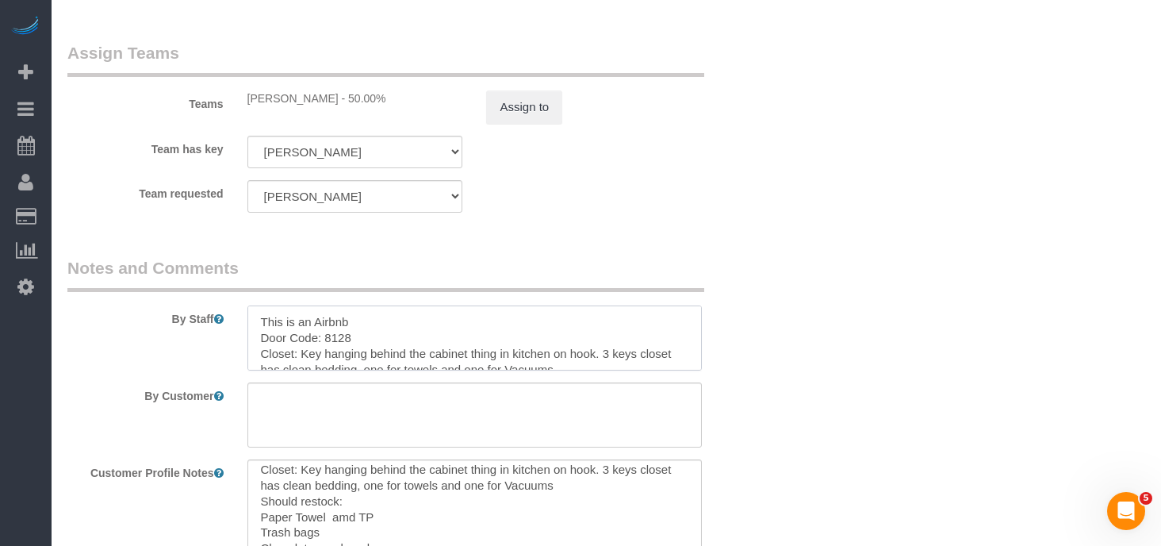
click at [259, 317] on textarea at bounding box center [474, 337] width 455 height 65
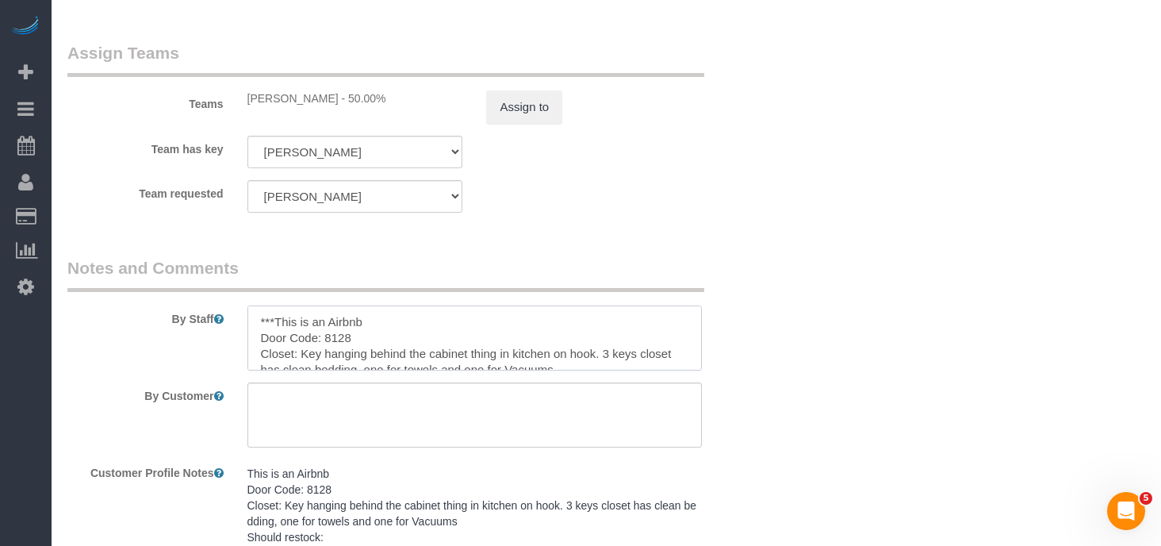
click at [318, 320] on textarea at bounding box center [474, 337] width 455 height 65
click at [307, 300] on div "By Staff" at bounding box center [415, 313] width 718 height 114
click at [397, 324] on textarea at bounding box center [474, 337] width 455 height 65
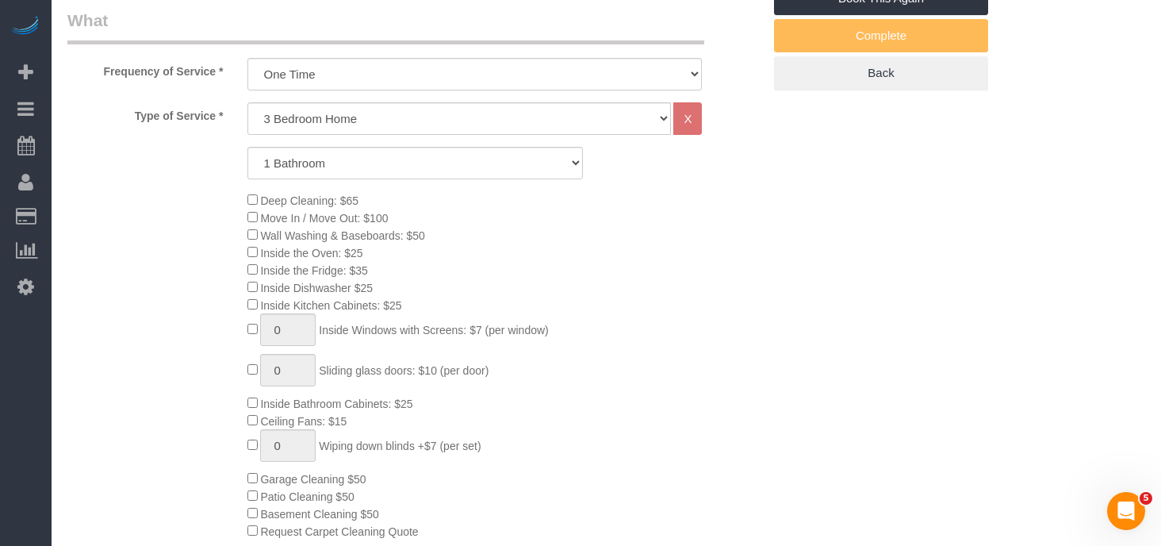
scroll to position [504, 0]
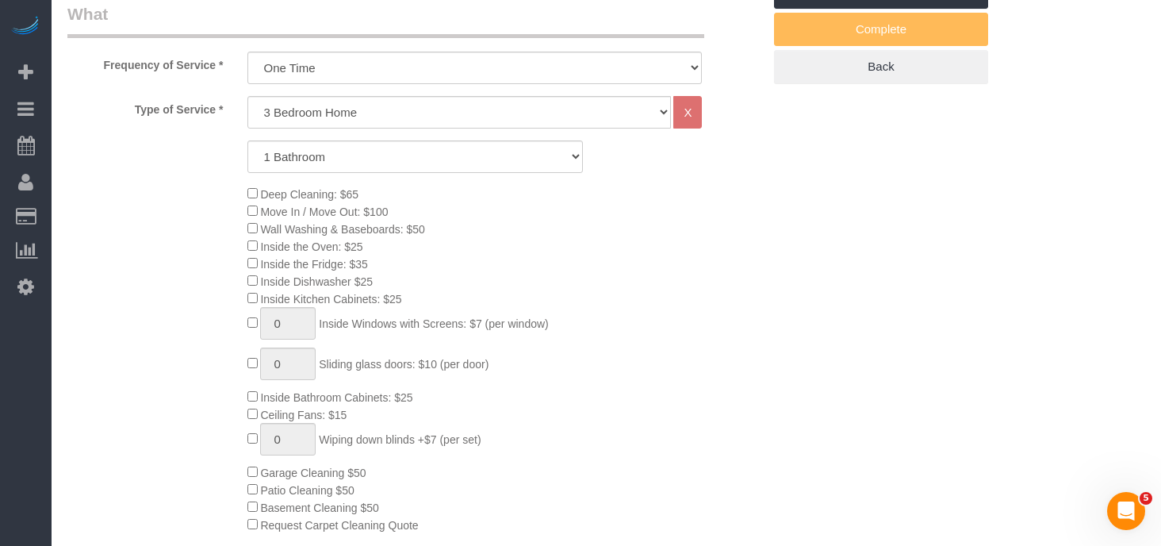
type textarea "***This is a new Airbnb - we DO NOT use our stock here*** Door Code: 8128 Close…"
click at [551, 160] on select "1 Bathroom 2 Bathrooms 3 Bathrooms 4 Bathrooms 5 Bathrooms 6 Bathrooms" at bounding box center [414, 156] width 335 height 33
select select "2"
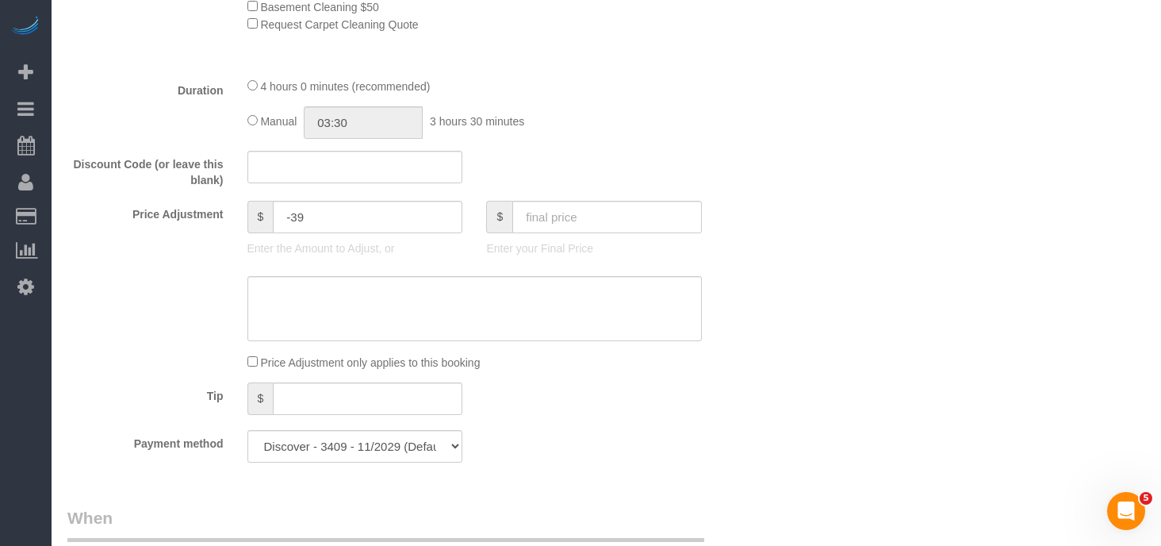
scroll to position [1015, 0]
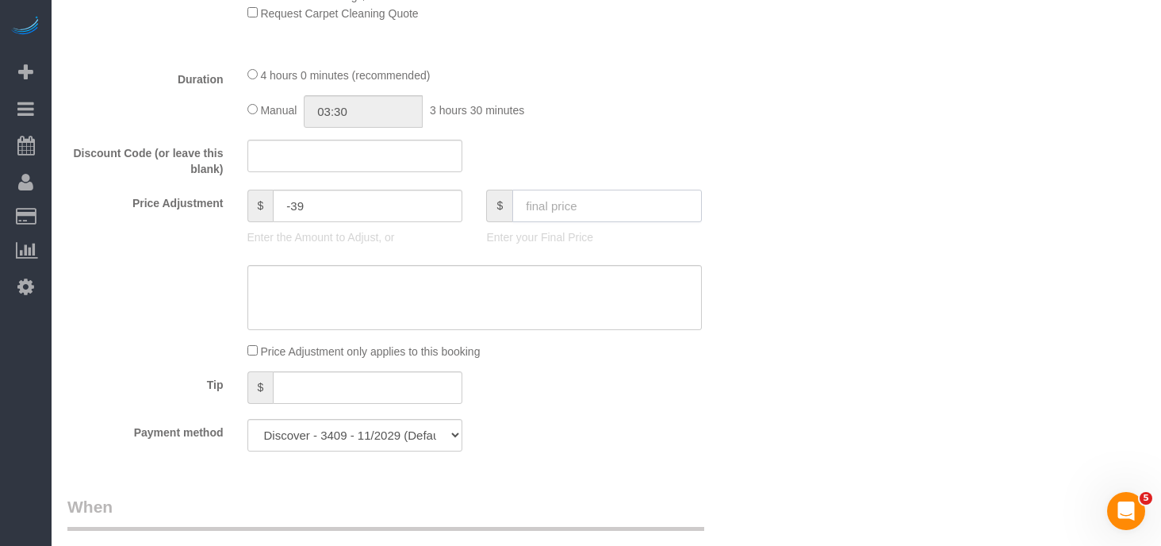
click at [606, 215] on input "text" at bounding box center [607, 206] width 190 height 33
type input "140"
type input "-69"
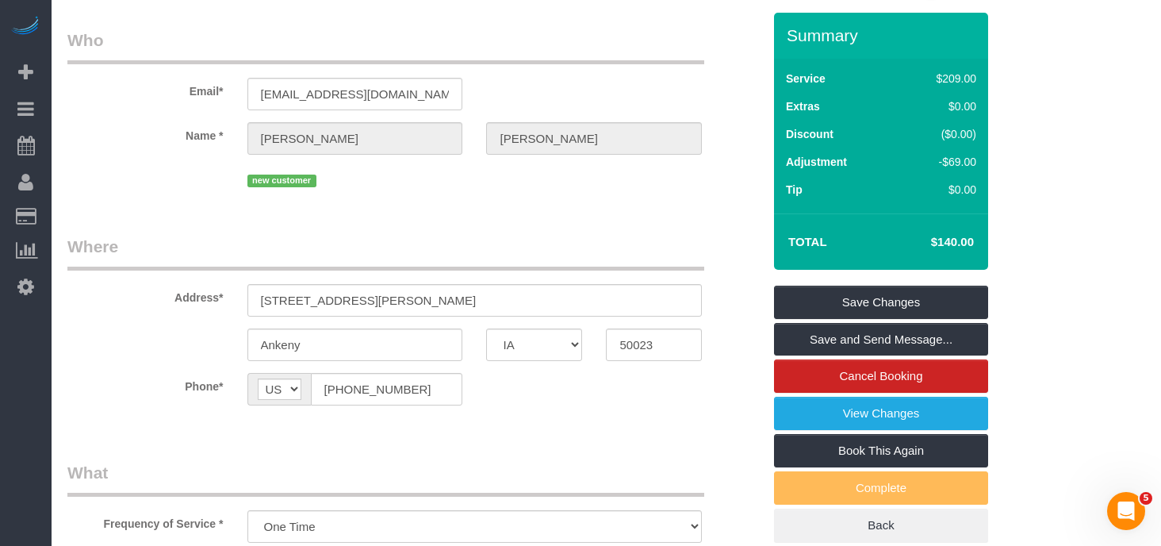
scroll to position [0, 0]
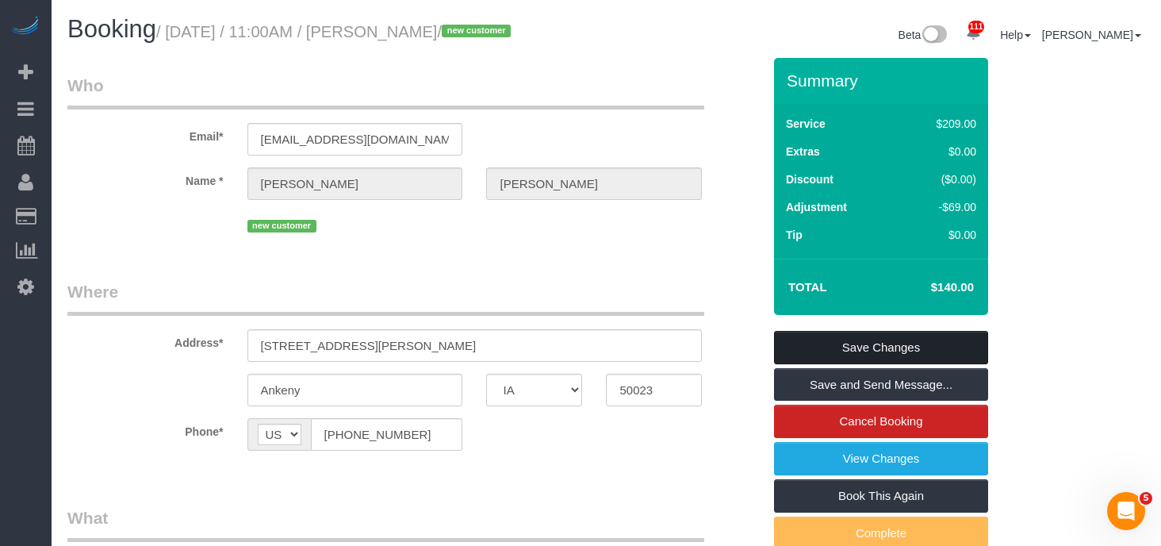
click at [878, 346] on link "Save Changes" at bounding box center [881, 347] width 214 height 33
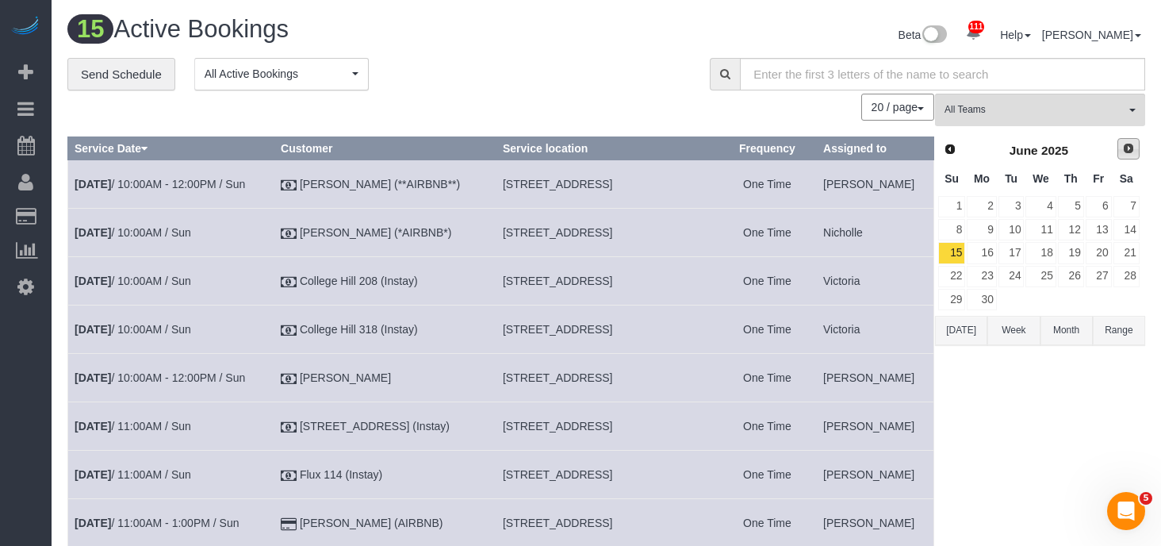
click at [1124, 152] on span "Next" at bounding box center [1128, 148] width 13 height 13
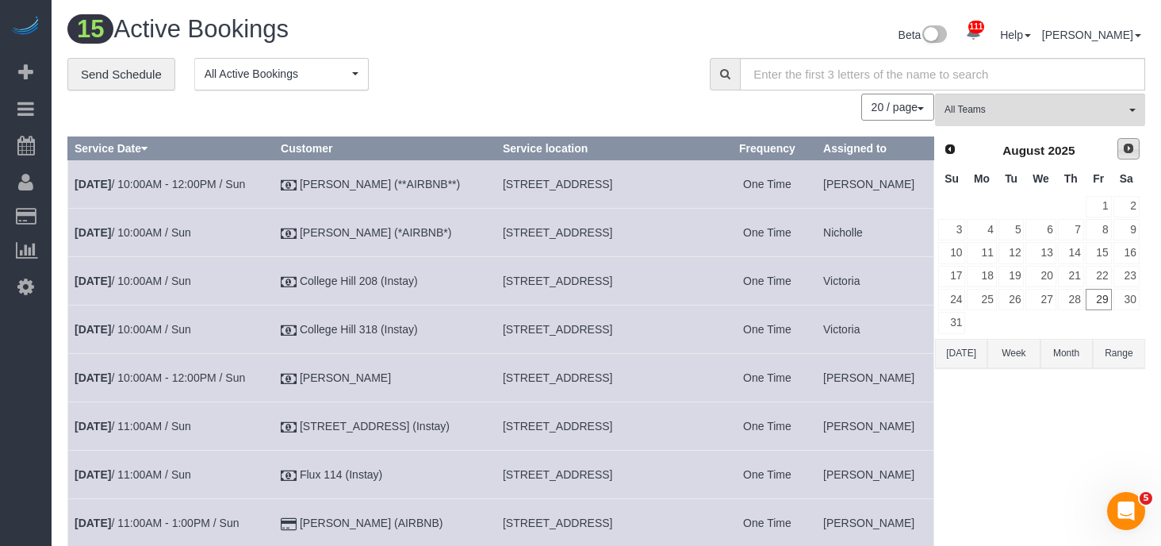
click at [1124, 152] on span "Next" at bounding box center [1128, 148] width 13 height 13
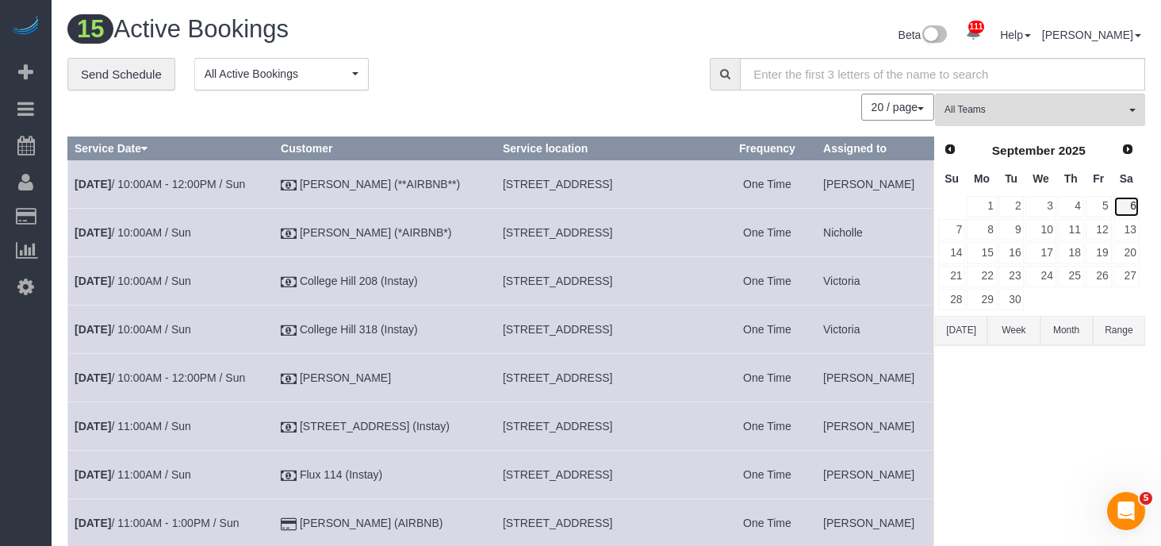
click at [1132, 201] on link "6" at bounding box center [1126, 206] width 26 height 21
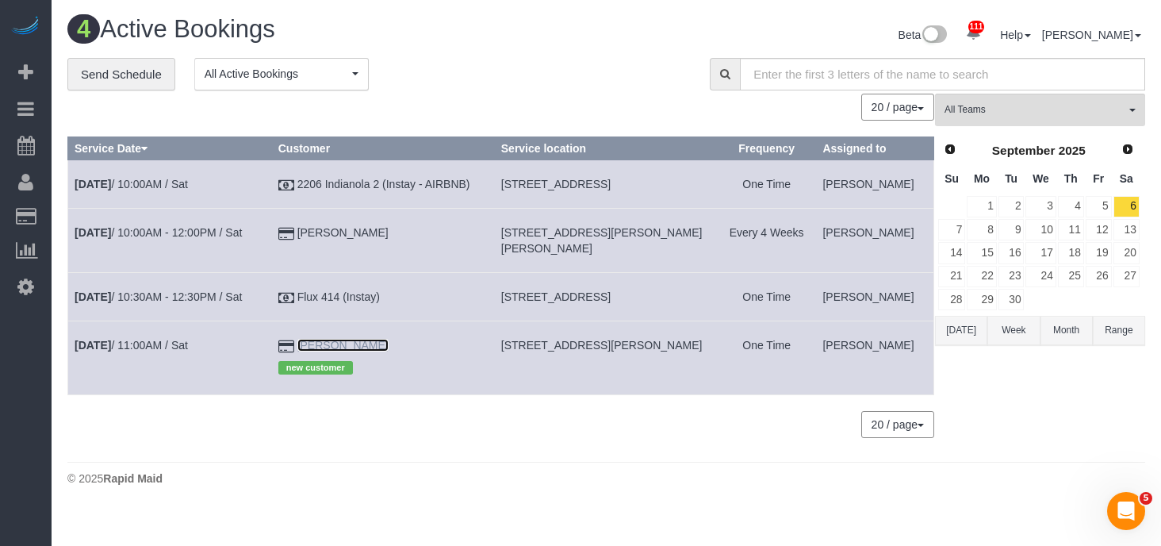
click at [341, 351] on link "[PERSON_NAME]" at bounding box center [342, 345] width 91 height 13
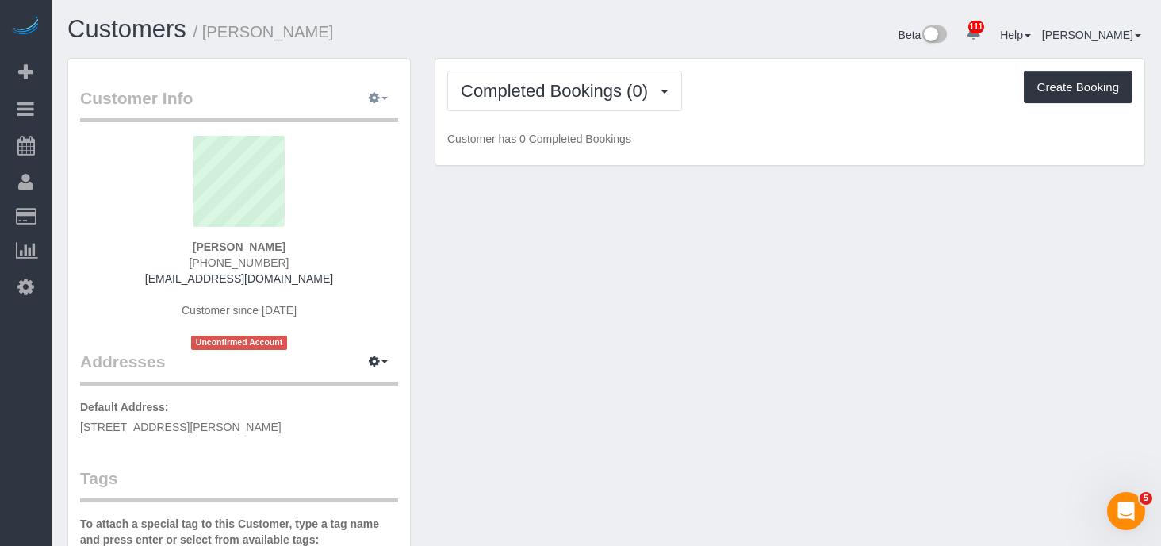
click at [373, 107] on button "button" at bounding box center [378, 98] width 40 height 25
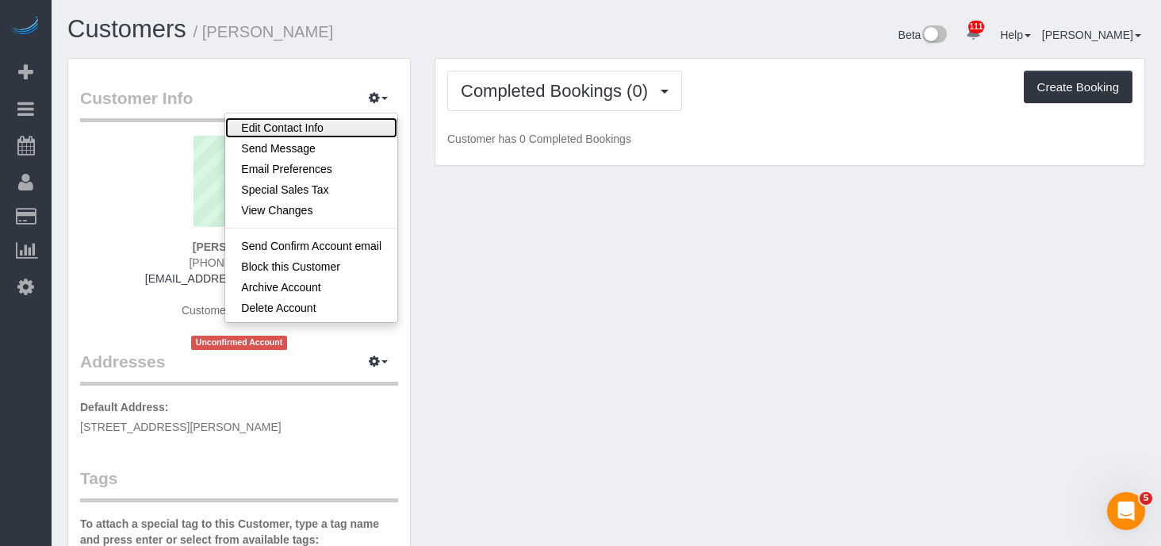
click at [345, 126] on link "Edit Contact Info" at bounding box center [311, 127] width 172 height 21
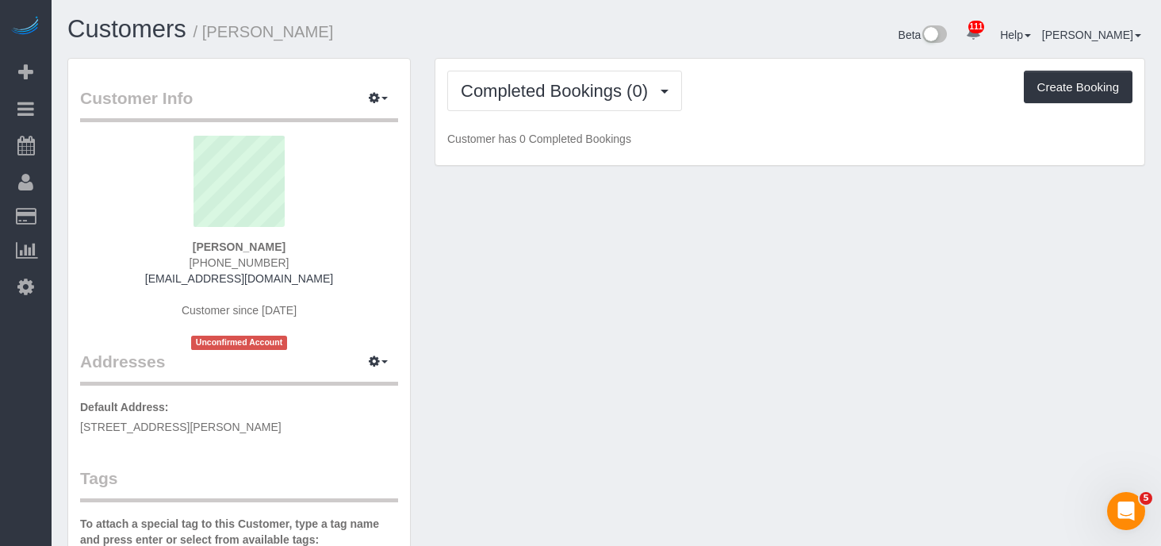
select select "IA"
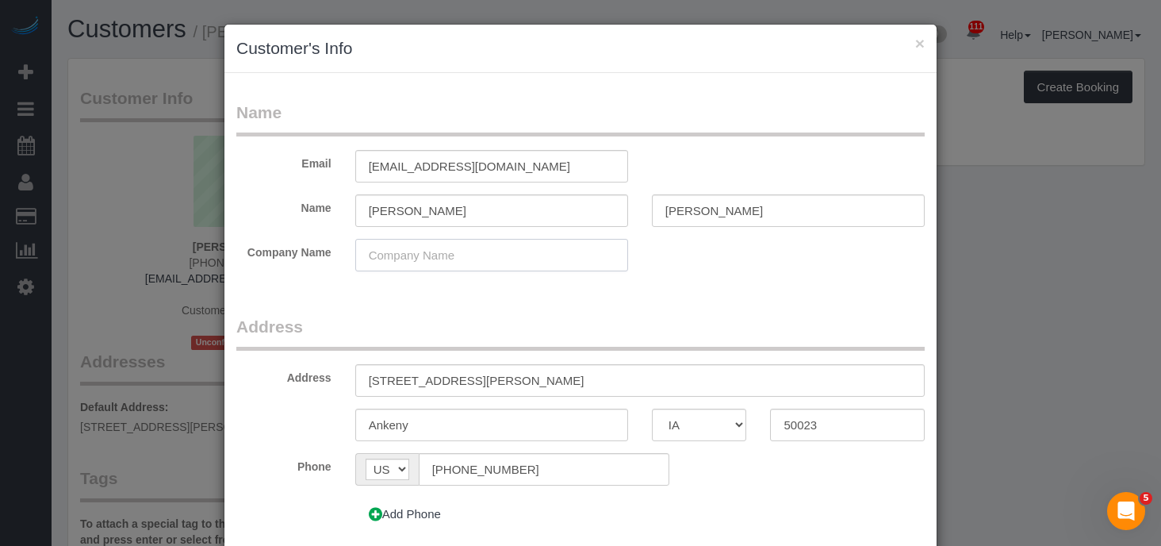
click at [468, 251] on input "text" at bounding box center [491, 255] width 273 height 33
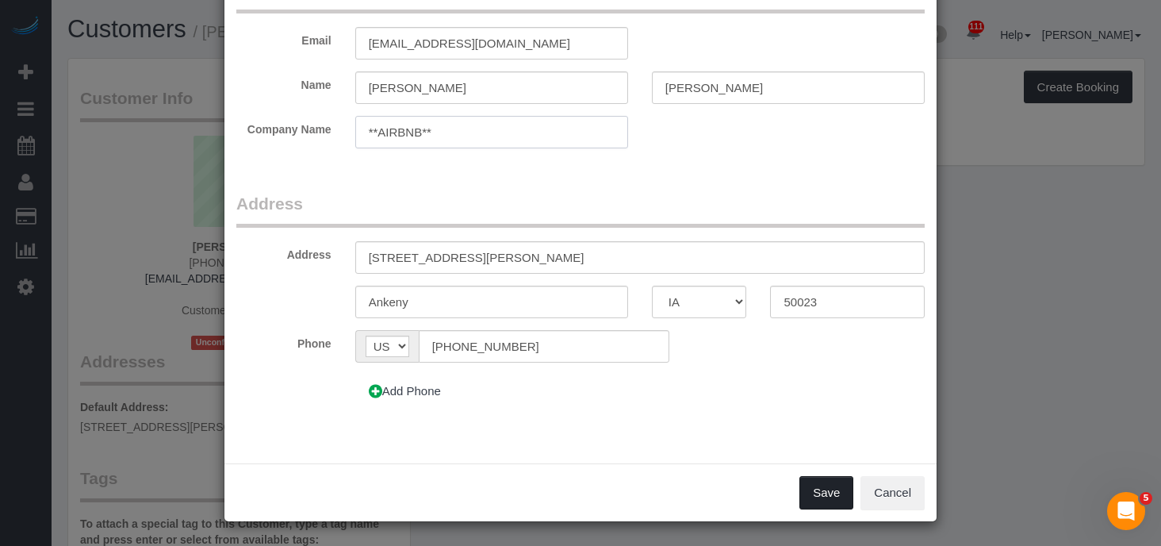
type input "**AIRBNB**"
click at [826, 489] on button "Save" at bounding box center [826, 492] width 54 height 33
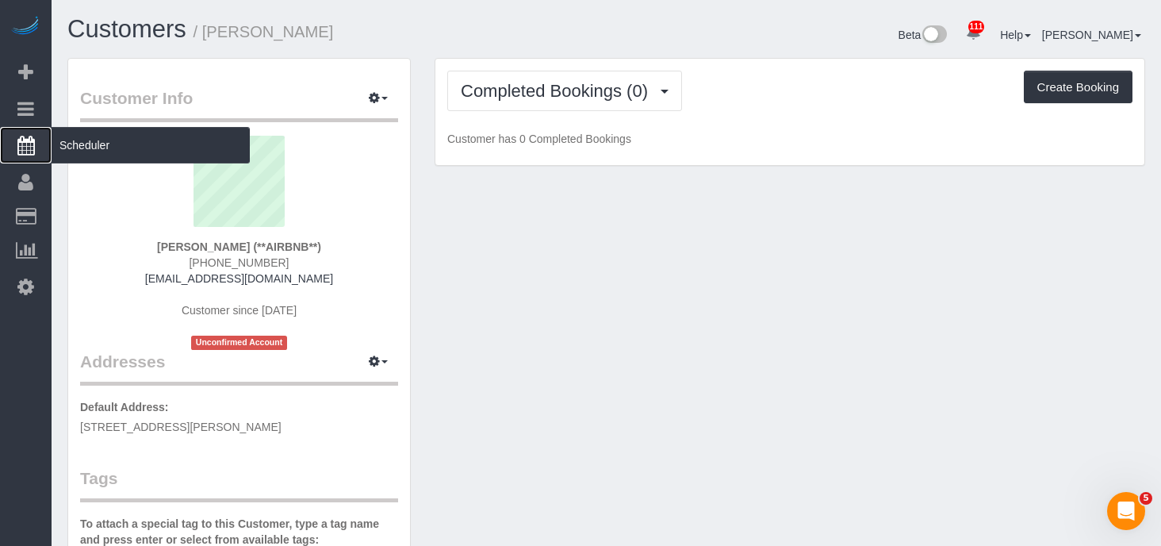
click at [52, 144] on span "Scheduler" at bounding box center [151, 145] width 198 height 36
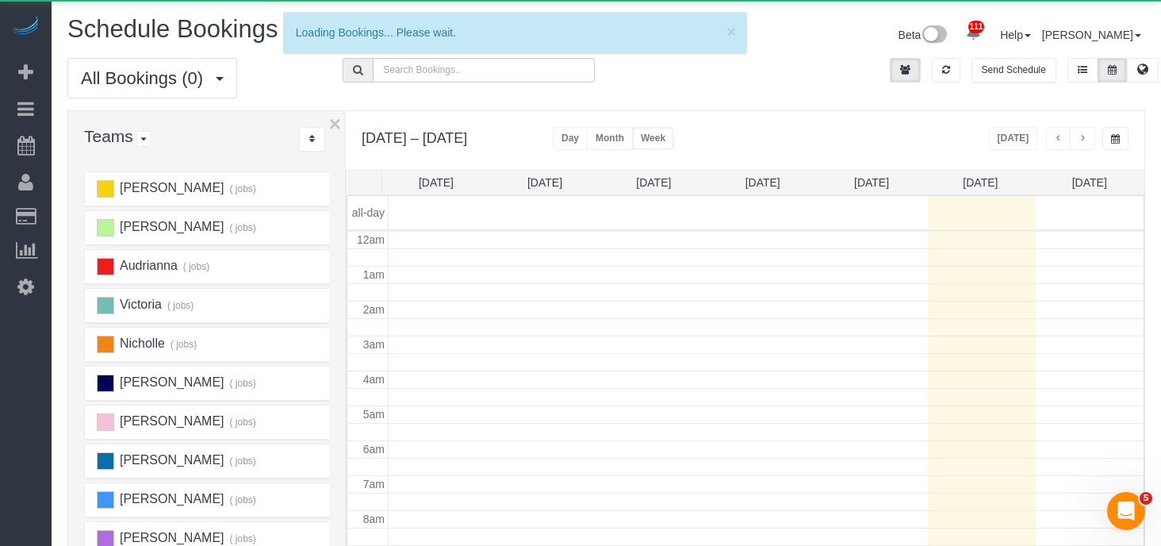
scroll to position [210, 0]
